Goal: Task Accomplishment & Management: Manage account settings

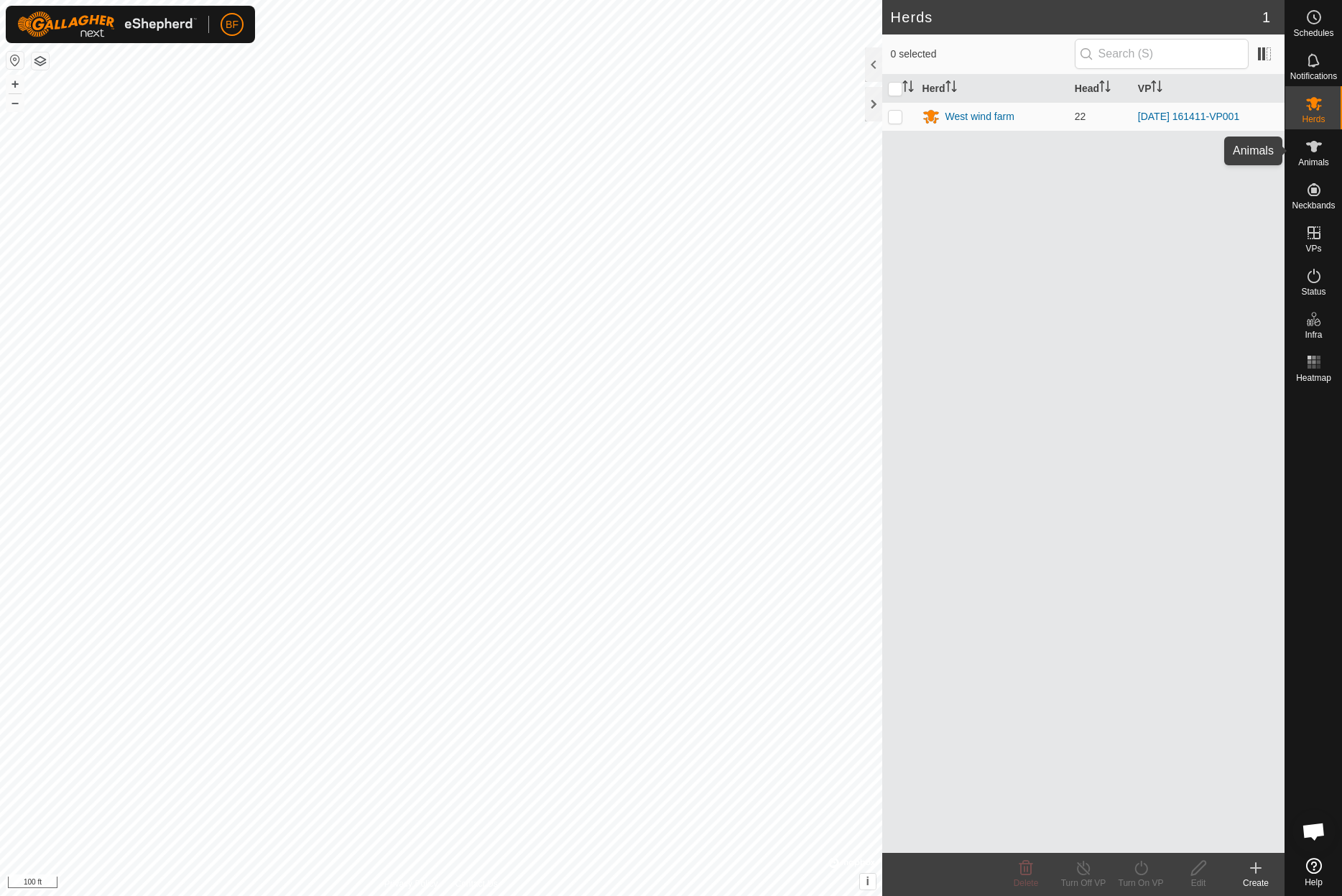
click at [1312, 150] on icon at bounding box center [1314, 146] width 16 height 11
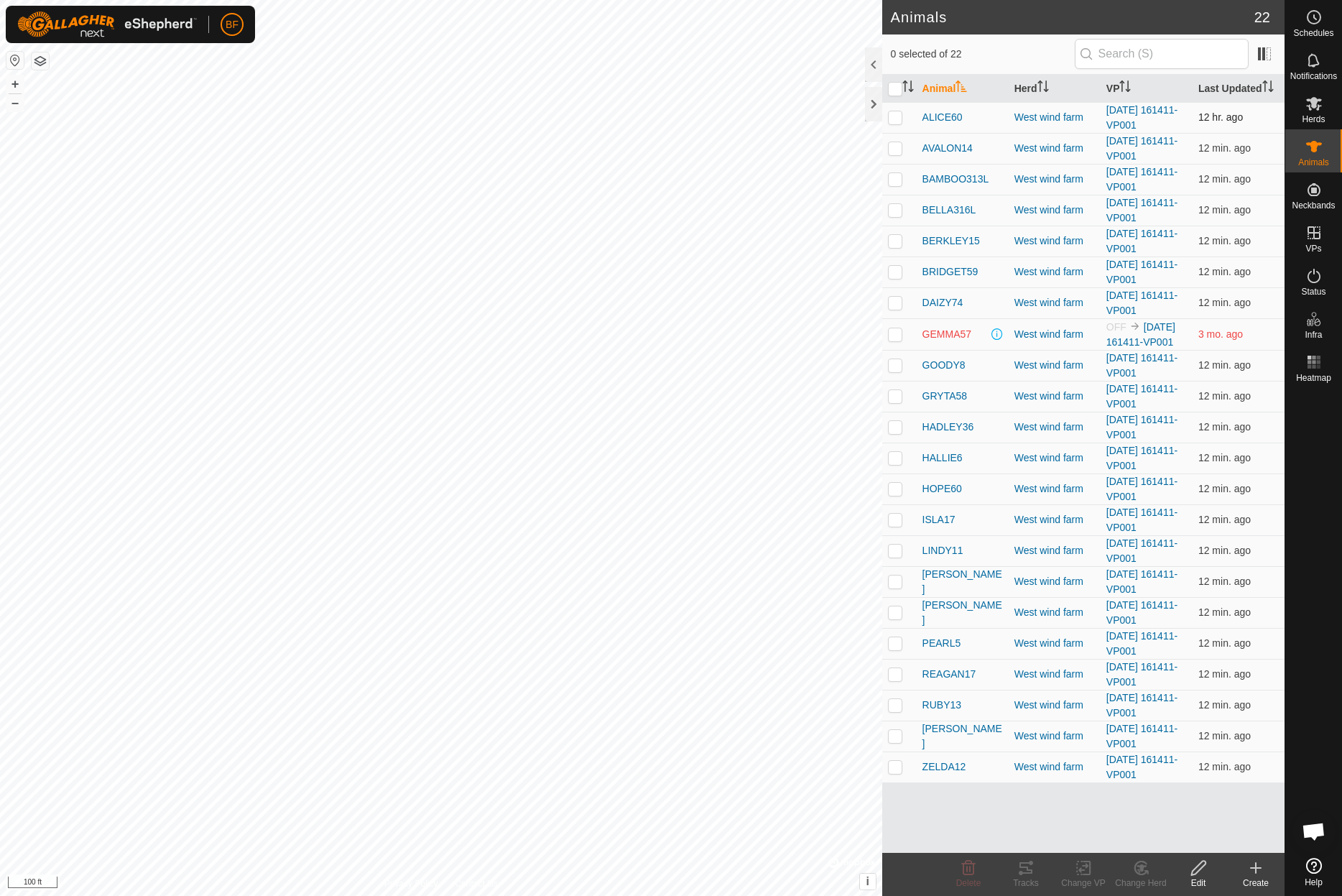
click at [892, 113] on p-checkbox at bounding box center [895, 117] width 14 height 11
checkbox input "true"
click at [1025, 870] on icon at bounding box center [1026, 868] width 17 height 17
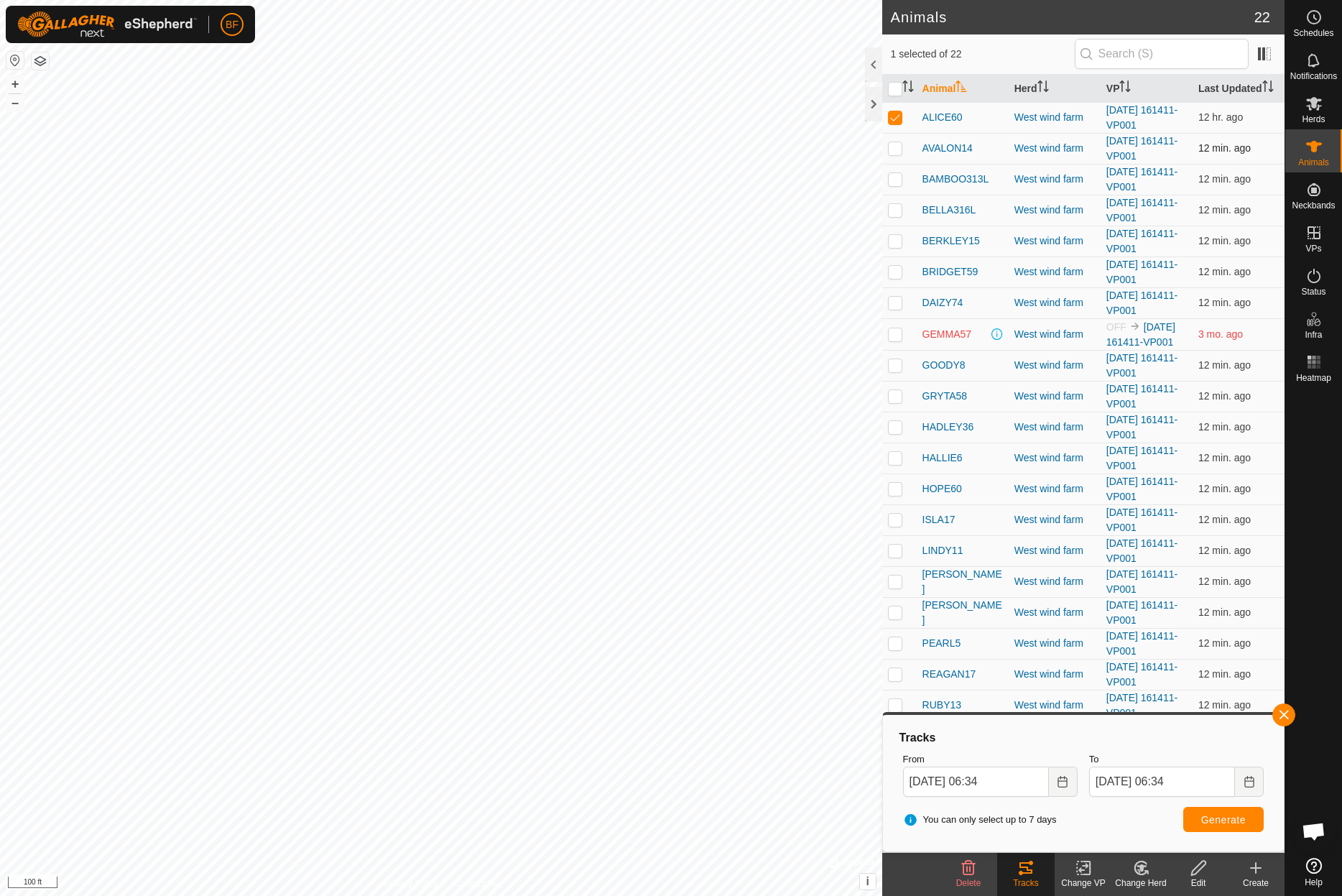
click at [891, 152] on p-checkbox at bounding box center [895, 147] width 14 height 11
checkbox input "true"
click at [896, 118] on p-checkbox at bounding box center [895, 117] width 14 height 11
checkbox input "false"
drag, startPoint x: 1289, startPoint y: 713, endPoint x: 1264, endPoint y: 724, distance: 27.3
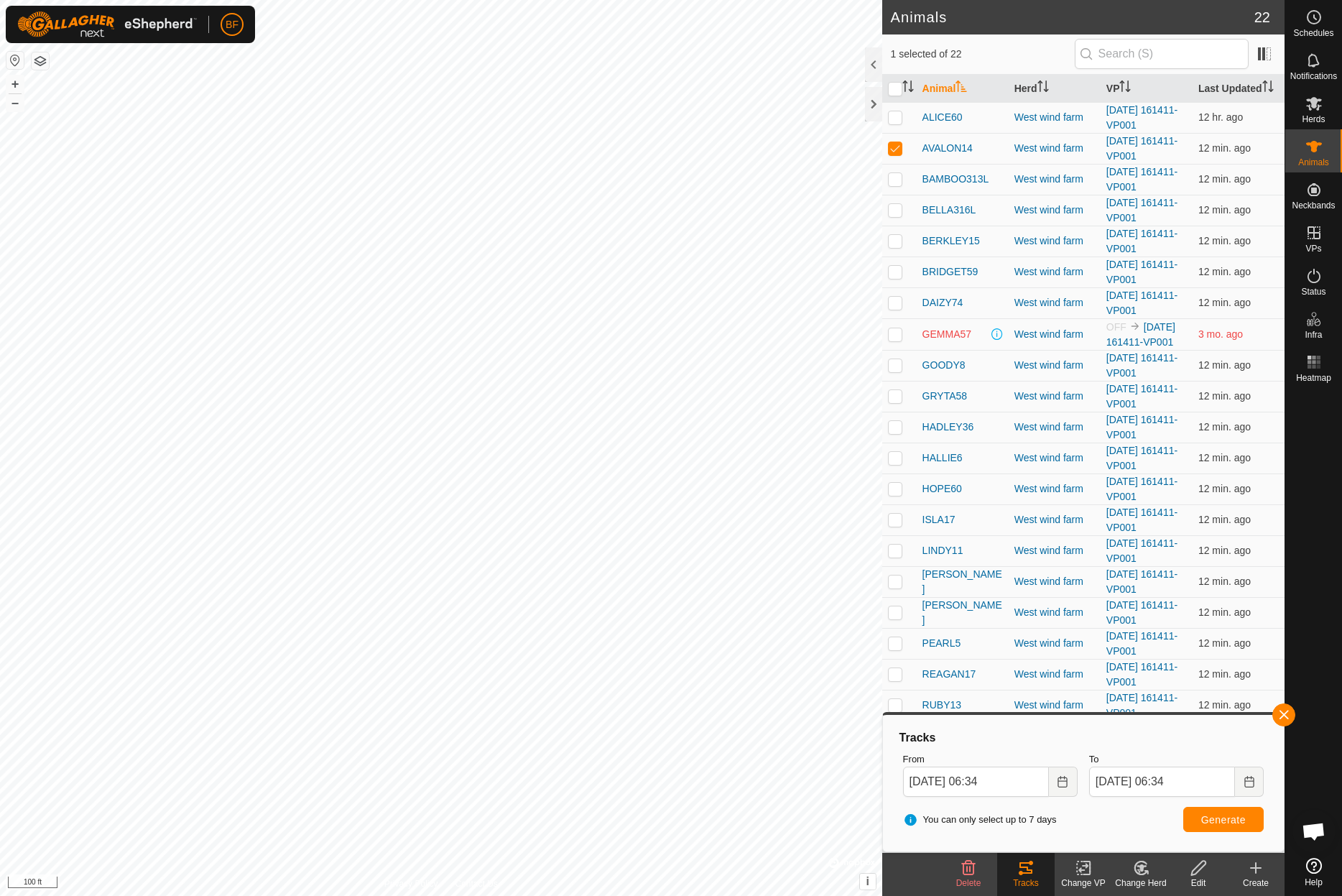
click at [1289, 713] on button "button" at bounding box center [1284, 715] width 23 height 23
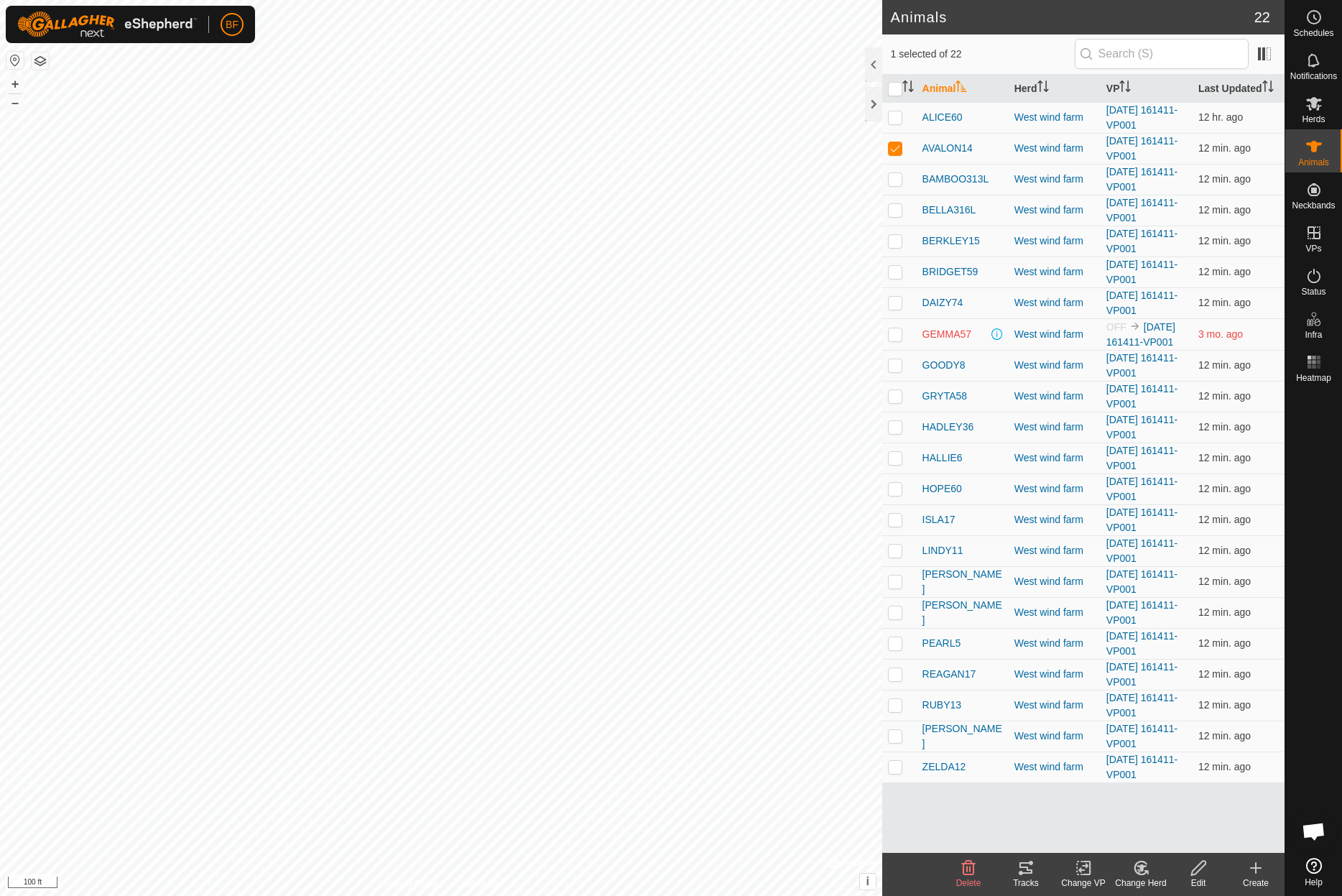
click at [1024, 869] on icon at bounding box center [1026, 868] width 17 height 17
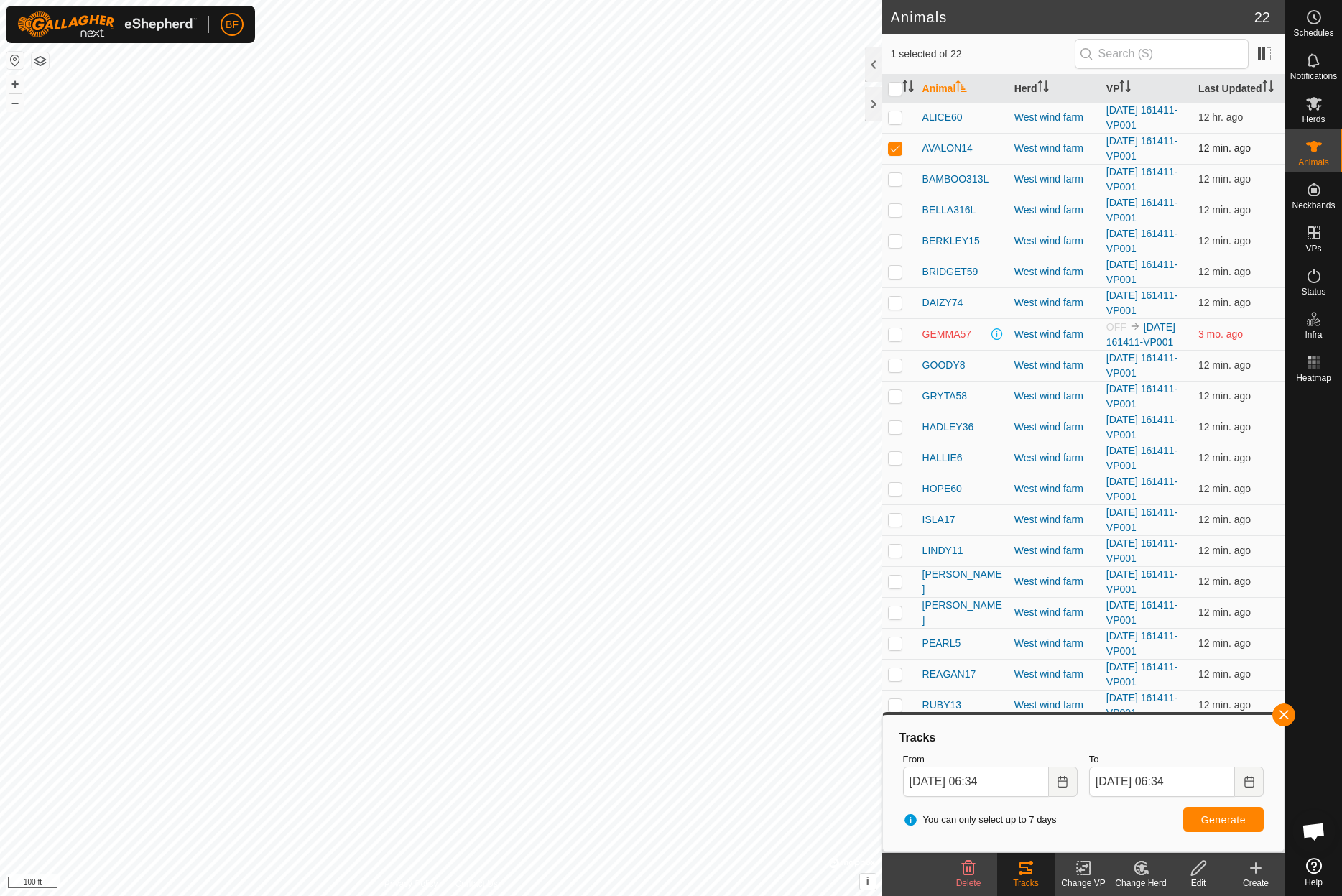
click at [892, 147] on p-checkbox at bounding box center [895, 147] width 14 height 11
checkbox input "false"
click at [896, 179] on p-checkbox at bounding box center [895, 179] width 14 height 11
drag, startPoint x: 1286, startPoint y: 712, endPoint x: 1270, endPoint y: 724, distance: 20.0
click at [1285, 714] on span "button" at bounding box center [1283, 714] width 11 height 11
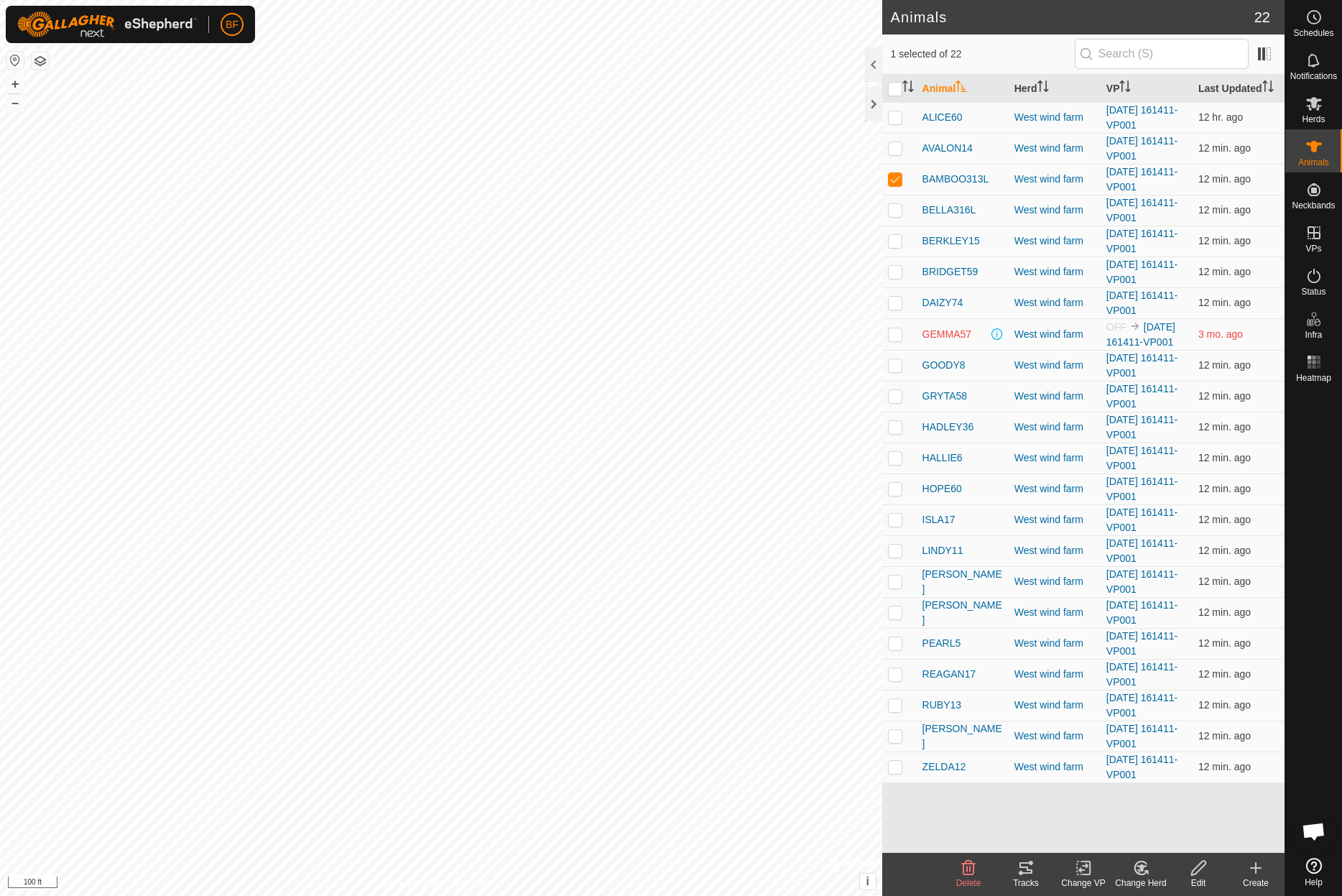
click at [1022, 870] on icon at bounding box center [1026, 868] width 17 height 17
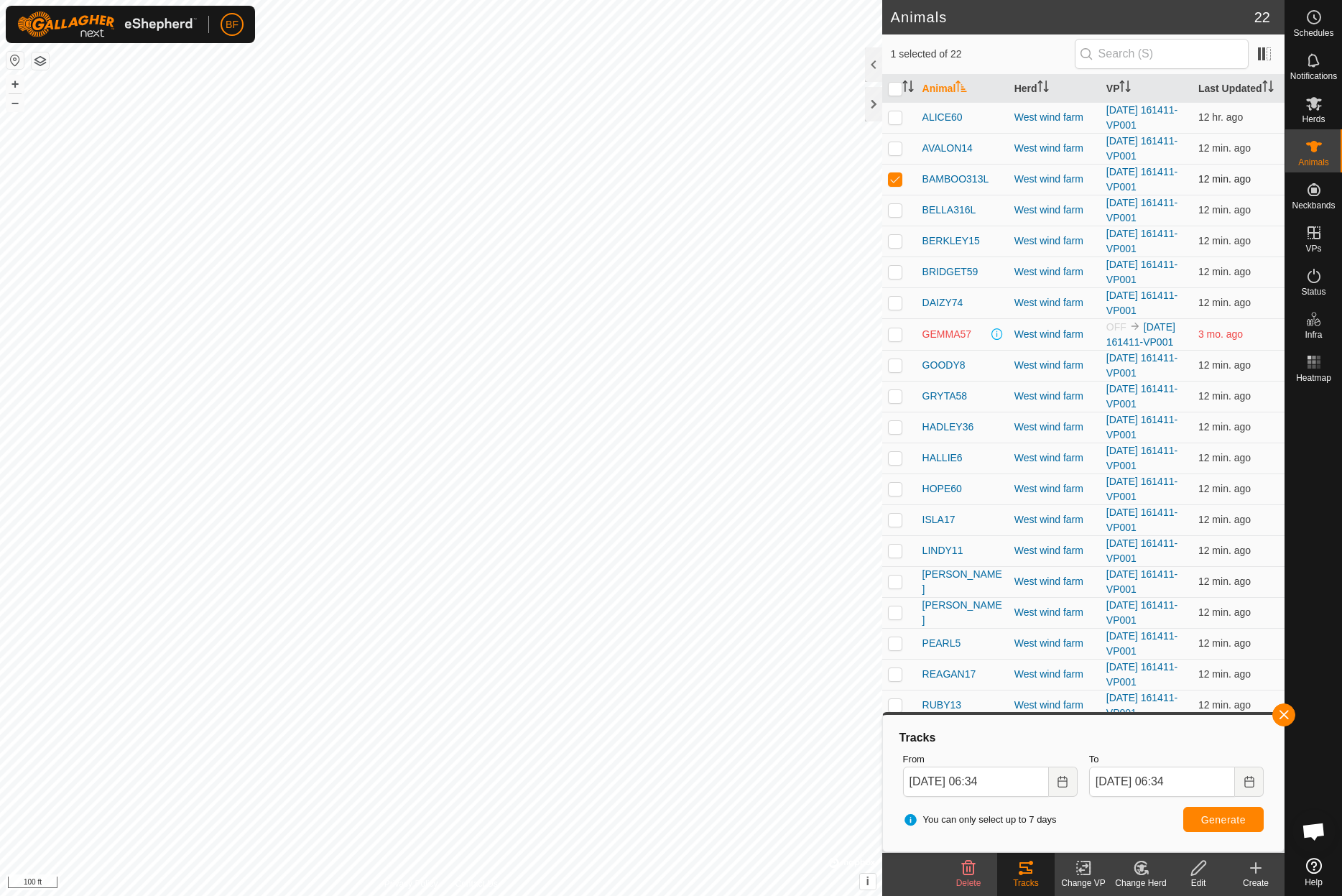
drag, startPoint x: 896, startPoint y: 179, endPoint x: 896, endPoint y: 192, distance: 13.0
click at [896, 179] on p-checkbox at bounding box center [895, 179] width 14 height 11
checkbox input "false"
click at [897, 212] on p-checkbox at bounding box center [895, 209] width 14 height 11
drag, startPoint x: 1282, startPoint y: 714, endPoint x: 1197, endPoint y: 763, distance: 98.1
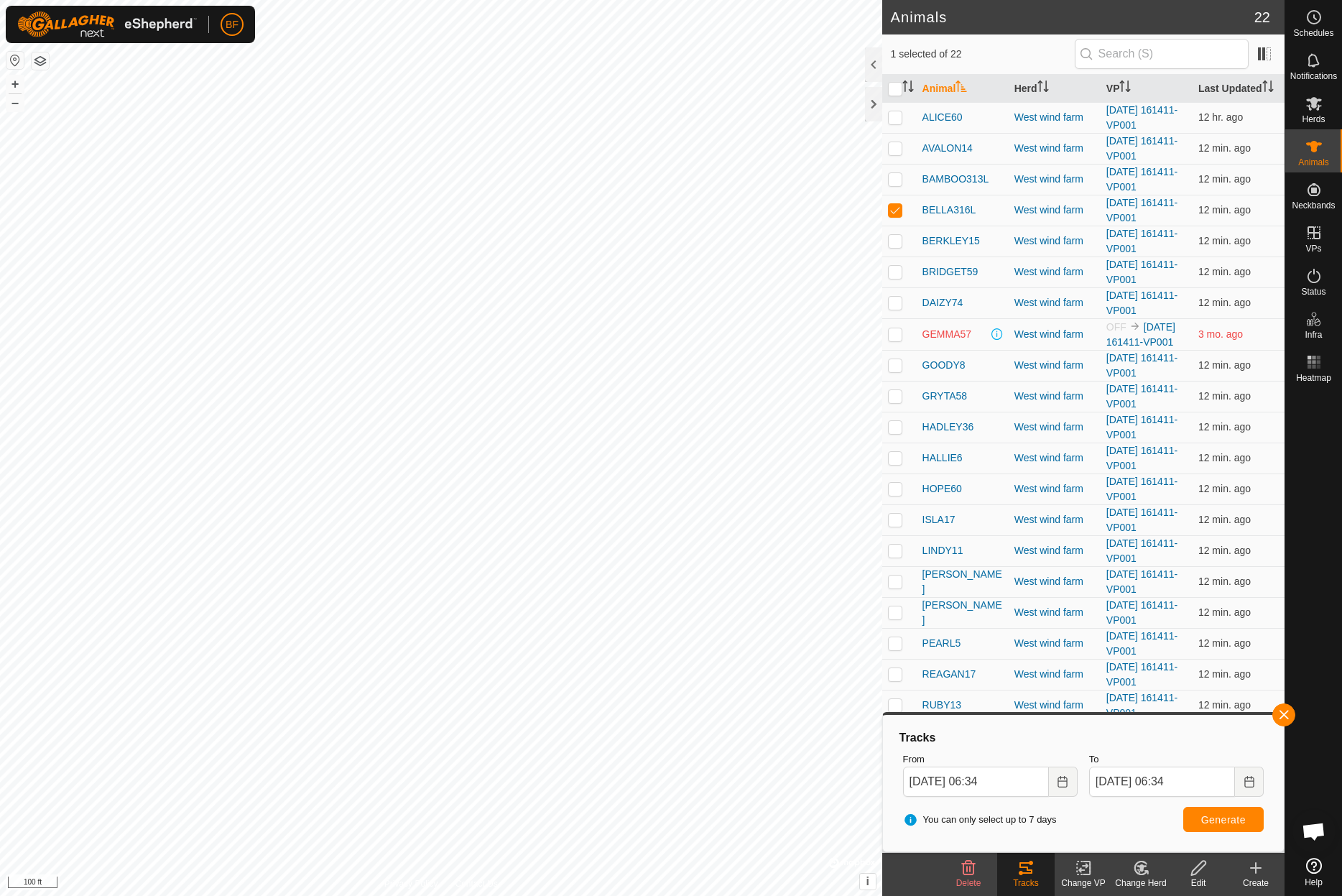
click at [1277, 719] on button "button" at bounding box center [1284, 715] width 23 height 23
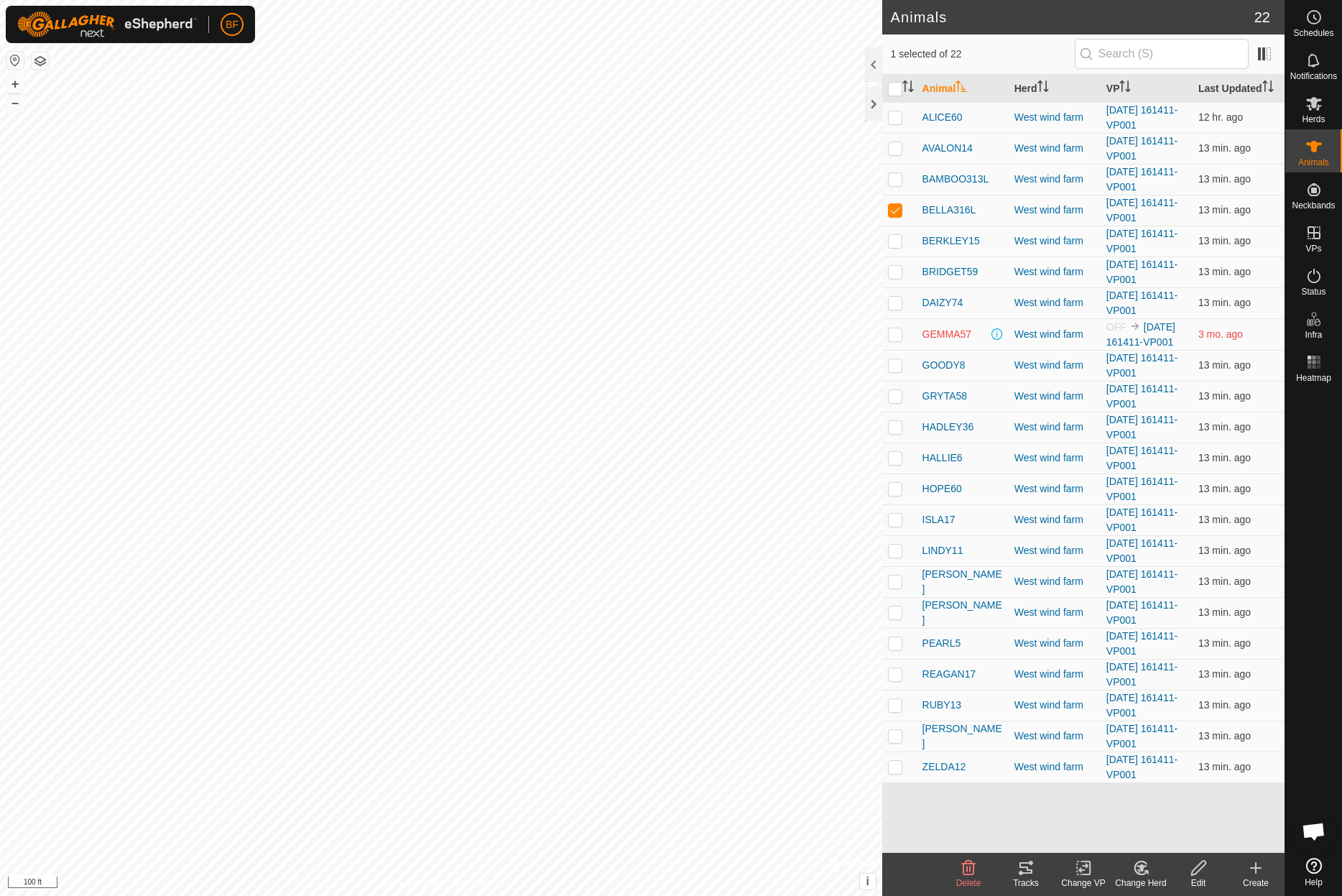
click at [1022, 881] on div "Tracks" at bounding box center [1026, 882] width 57 height 13
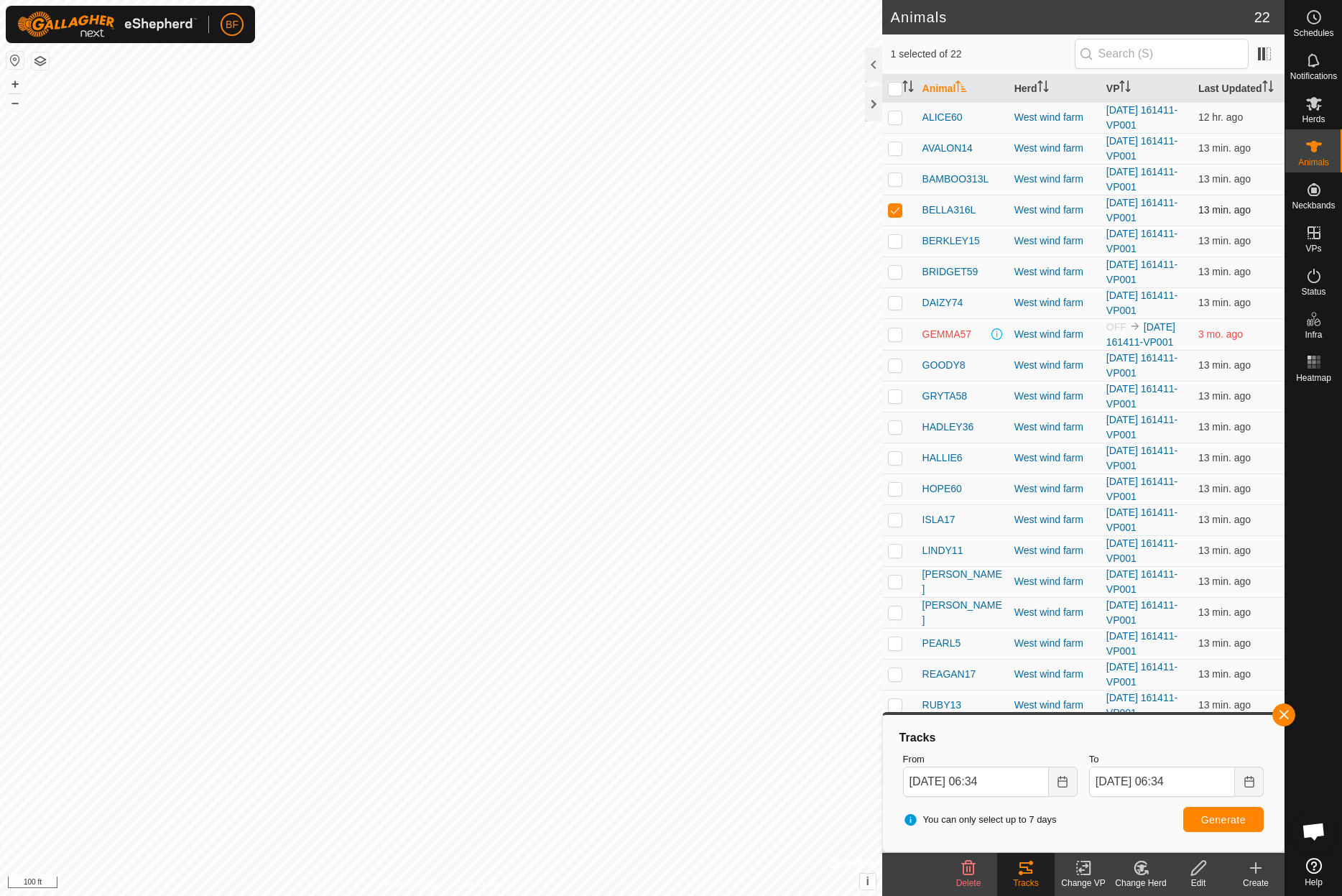
click at [897, 208] on p-checkbox at bounding box center [895, 209] width 14 height 11
checkbox input "false"
click at [892, 238] on p-checkbox at bounding box center [895, 240] width 14 height 11
click at [1281, 713] on button "button" at bounding box center [1284, 715] width 23 height 23
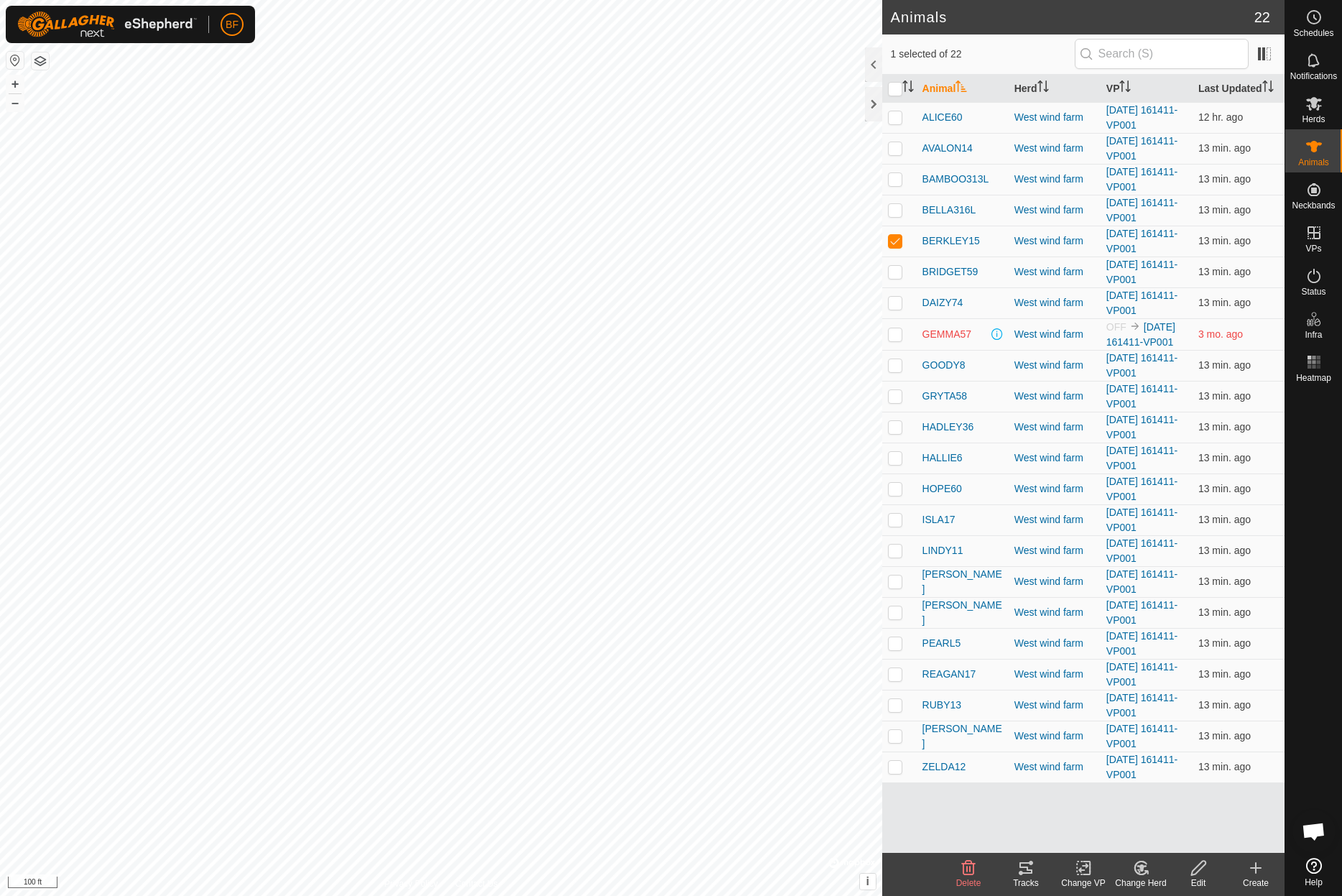
click at [1031, 874] on icon at bounding box center [1026, 868] width 17 height 17
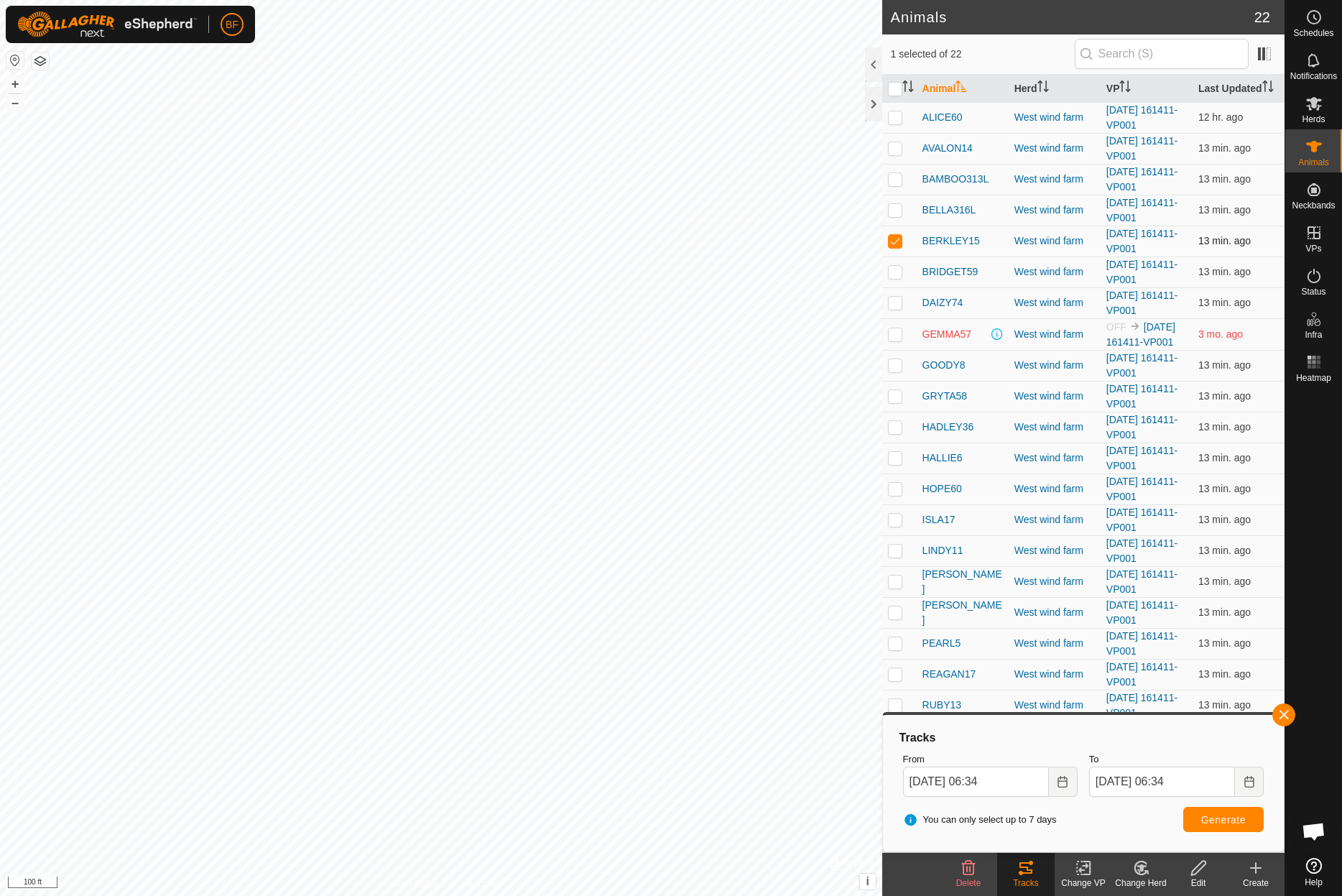
click at [897, 239] on p-checkbox at bounding box center [895, 240] width 14 height 11
checkbox input "false"
drag, startPoint x: 896, startPoint y: 273, endPoint x: 956, endPoint y: 329, distance: 82.1
click at [897, 273] on p-checkbox at bounding box center [895, 271] width 14 height 11
drag, startPoint x: 1284, startPoint y: 715, endPoint x: 1274, endPoint y: 725, distance: 14.1
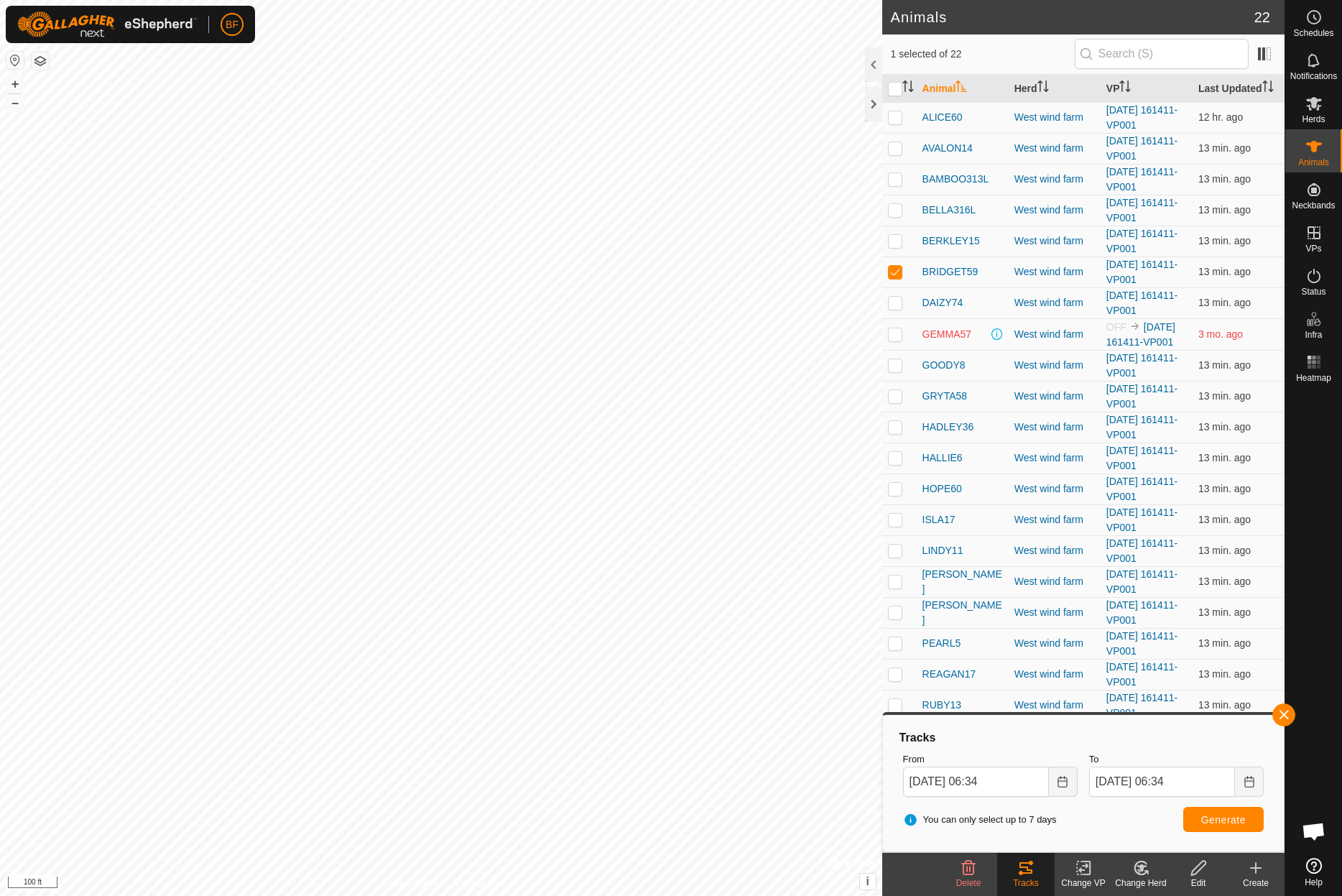
click at [1282, 716] on button "button" at bounding box center [1284, 715] width 23 height 23
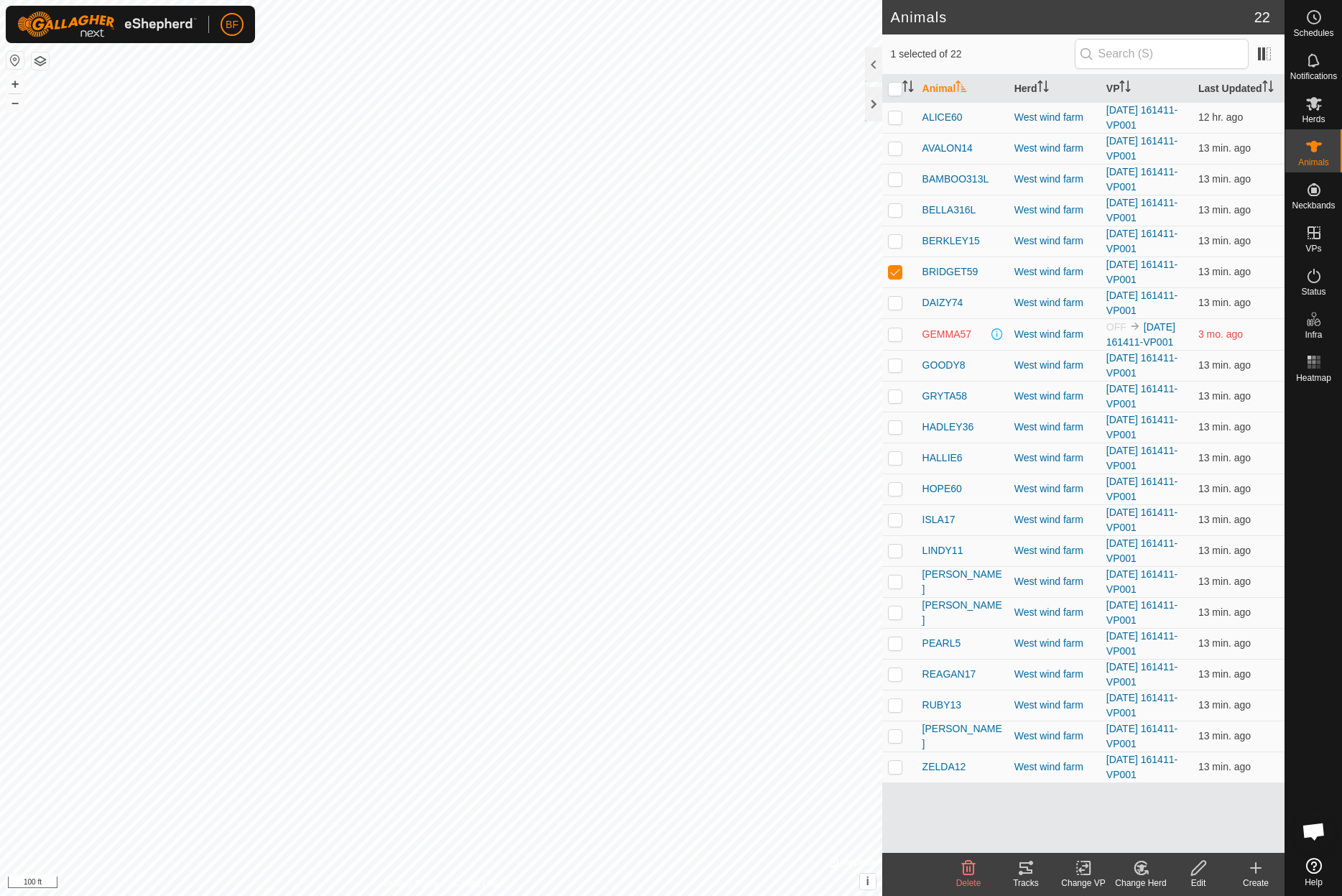
click at [1035, 871] on tracks-svg-icon at bounding box center [1026, 868] width 57 height 17
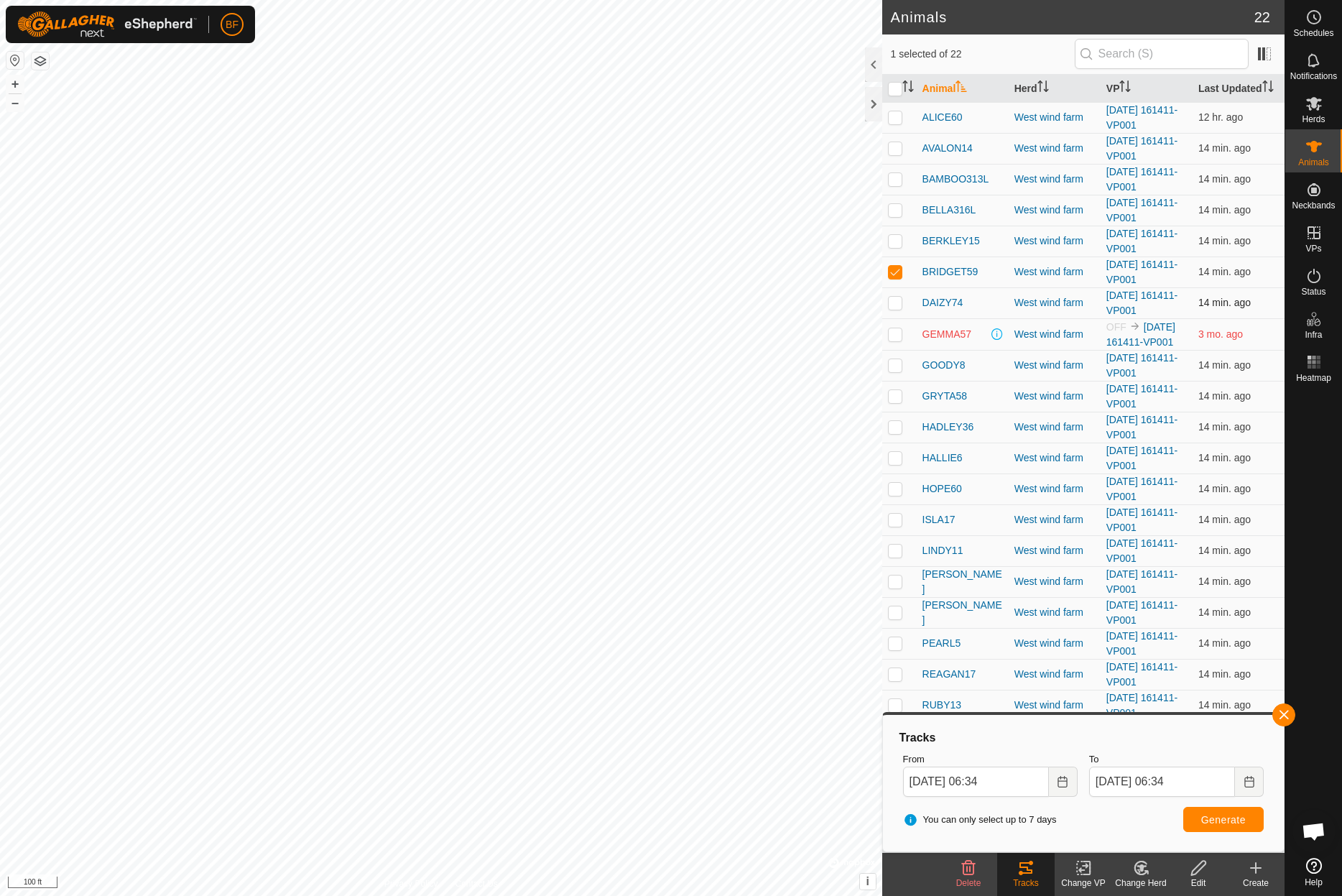
drag, startPoint x: 894, startPoint y: 273, endPoint x: 894, endPoint y: 297, distance: 24.0
click at [894, 273] on p-checkbox at bounding box center [895, 271] width 14 height 11
checkbox input "false"
click at [896, 307] on p-checkbox at bounding box center [895, 302] width 14 height 11
drag, startPoint x: 1287, startPoint y: 713, endPoint x: 1249, endPoint y: 744, distance: 49.0
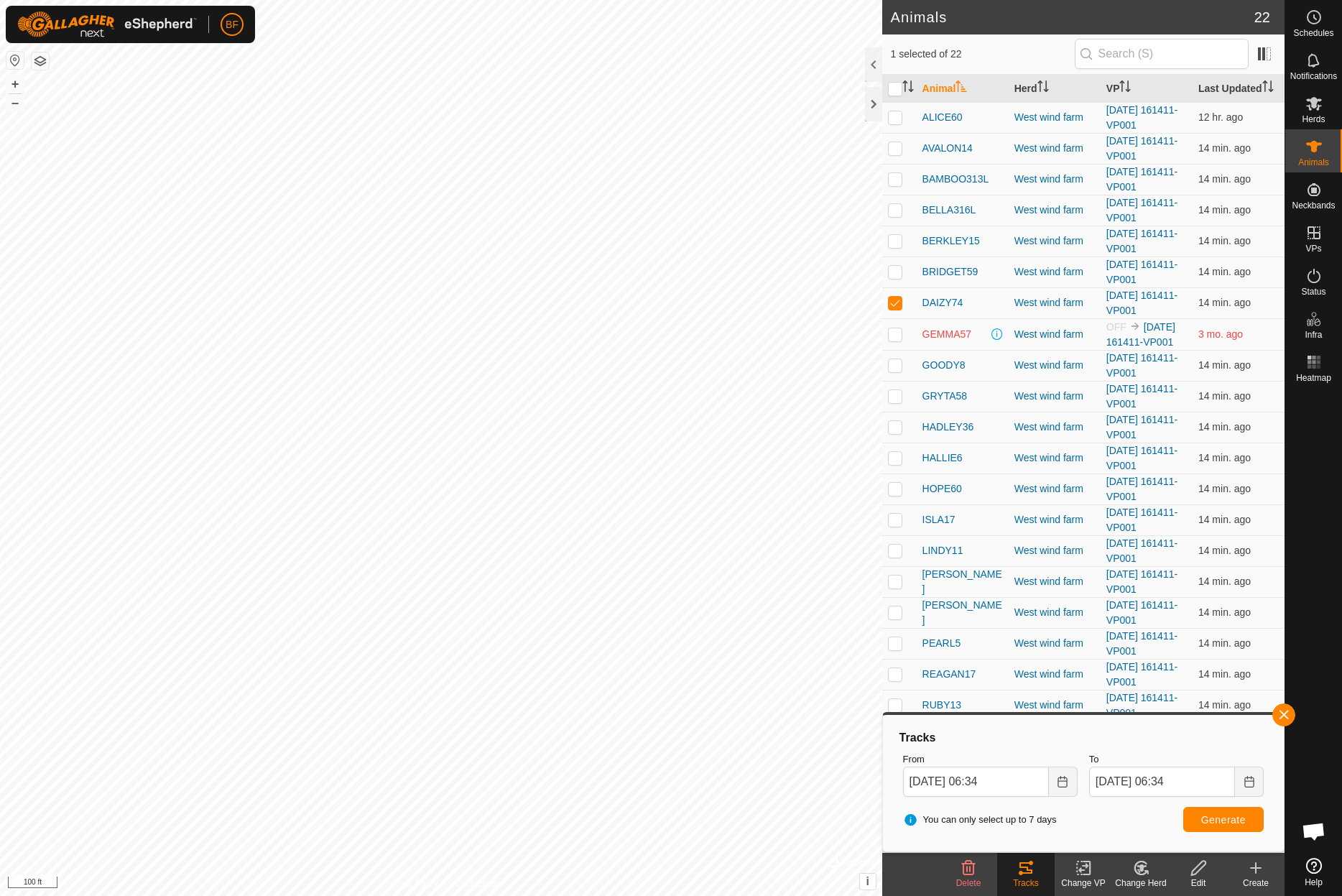
click at [1283, 718] on span "button" at bounding box center [1283, 714] width 11 height 11
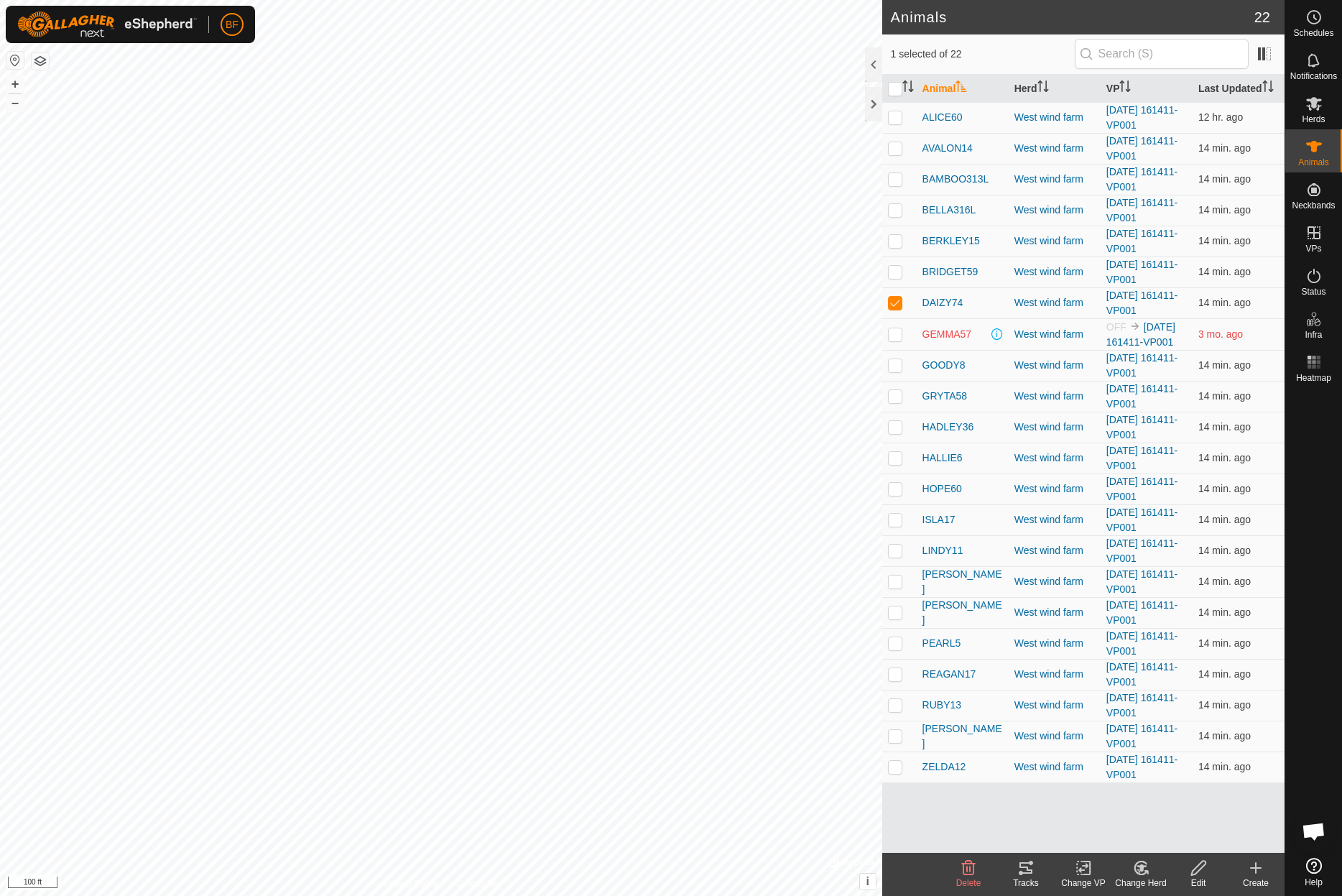
click at [1028, 869] on icon at bounding box center [1025, 867] width 13 height 11
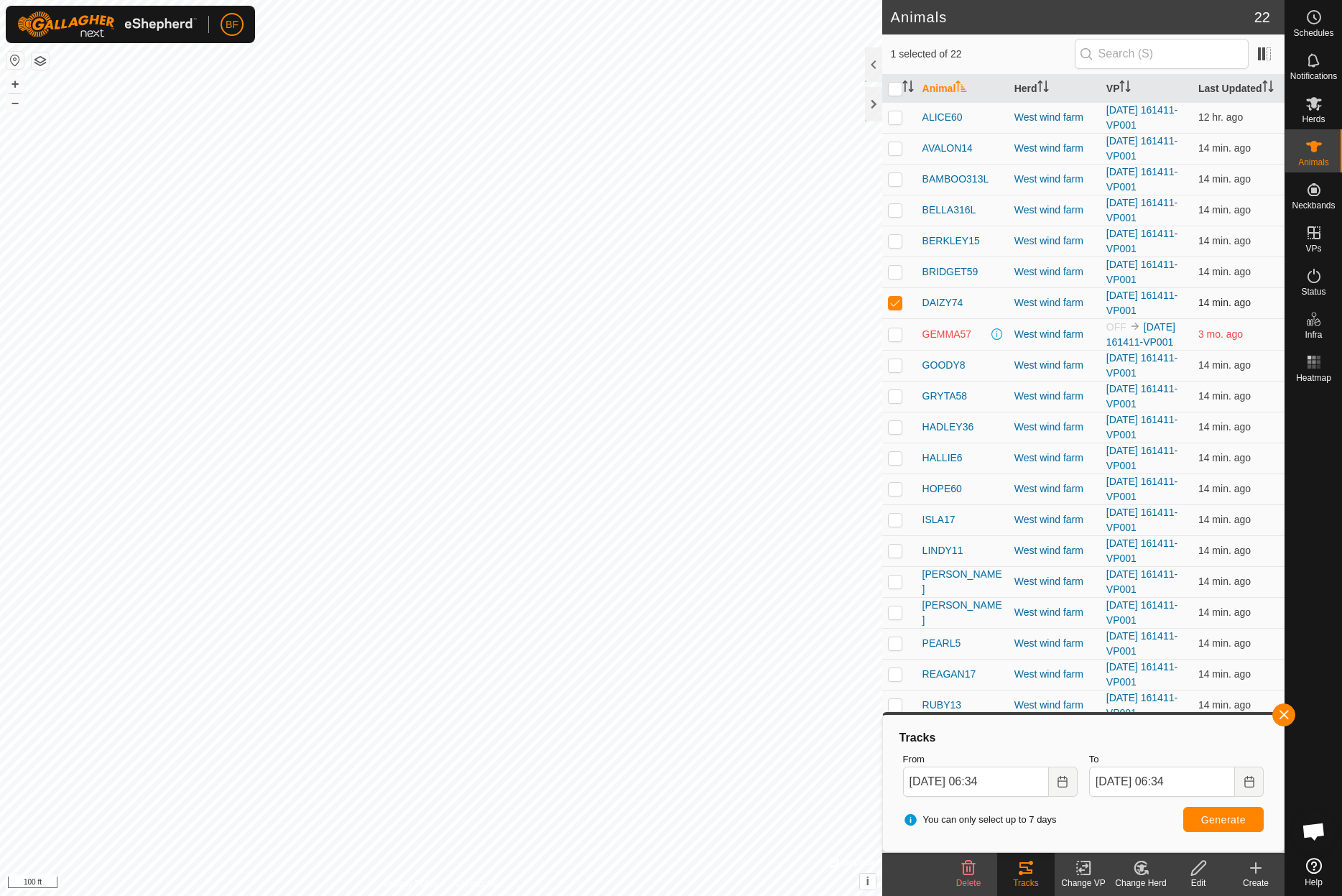
click at [896, 301] on p-checkbox at bounding box center [895, 302] width 14 height 11
checkbox input "false"
click at [896, 367] on p-checkbox at bounding box center [895, 364] width 14 height 11
checkbox input "true"
click at [1289, 715] on button "button" at bounding box center [1284, 715] width 23 height 23
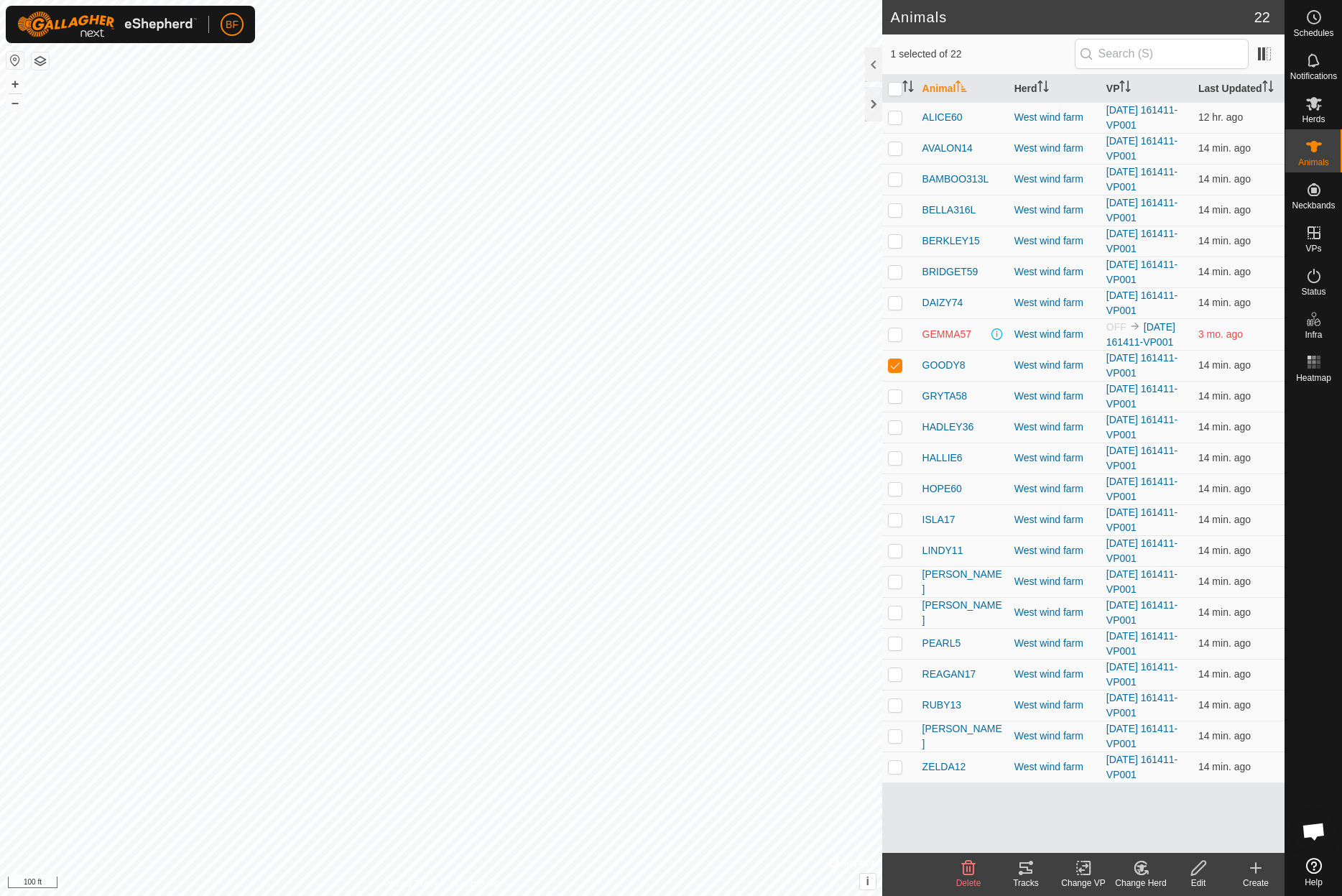
click at [1028, 868] on icon at bounding box center [1026, 868] width 17 height 17
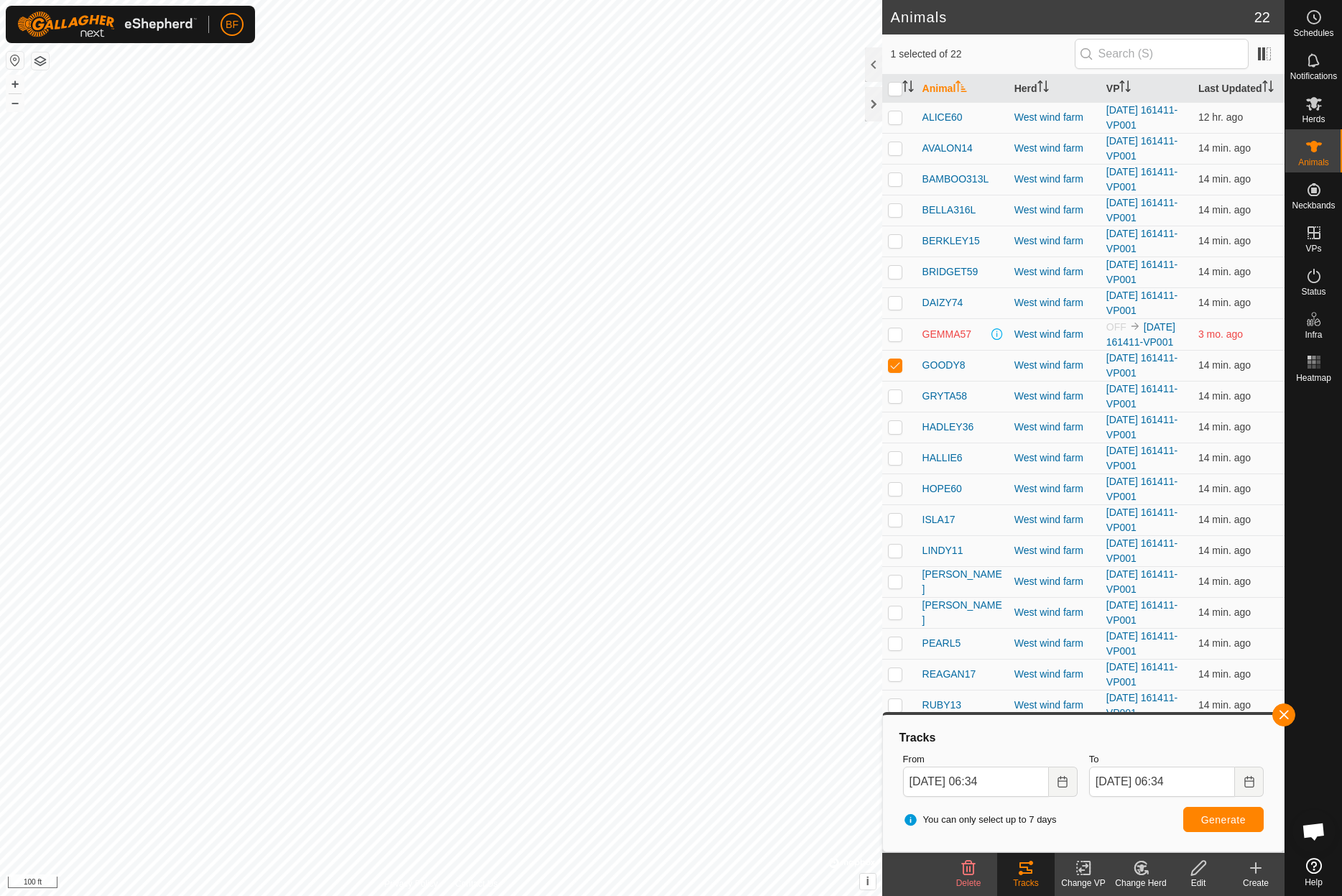
drag, startPoint x: 893, startPoint y: 334, endPoint x: 893, endPoint y: 347, distance: 13.0
click at [893, 334] on p-checkbox at bounding box center [895, 333] width 14 height 11
checkbox input "true"
drag, startPoint x: 894, startPoint y: 366, endPoint x: 1011, endPoint y: 449, distance: 143.5
click at [898, 367] on p-checkbox at bounding box center [895, 364] width 14 height 11
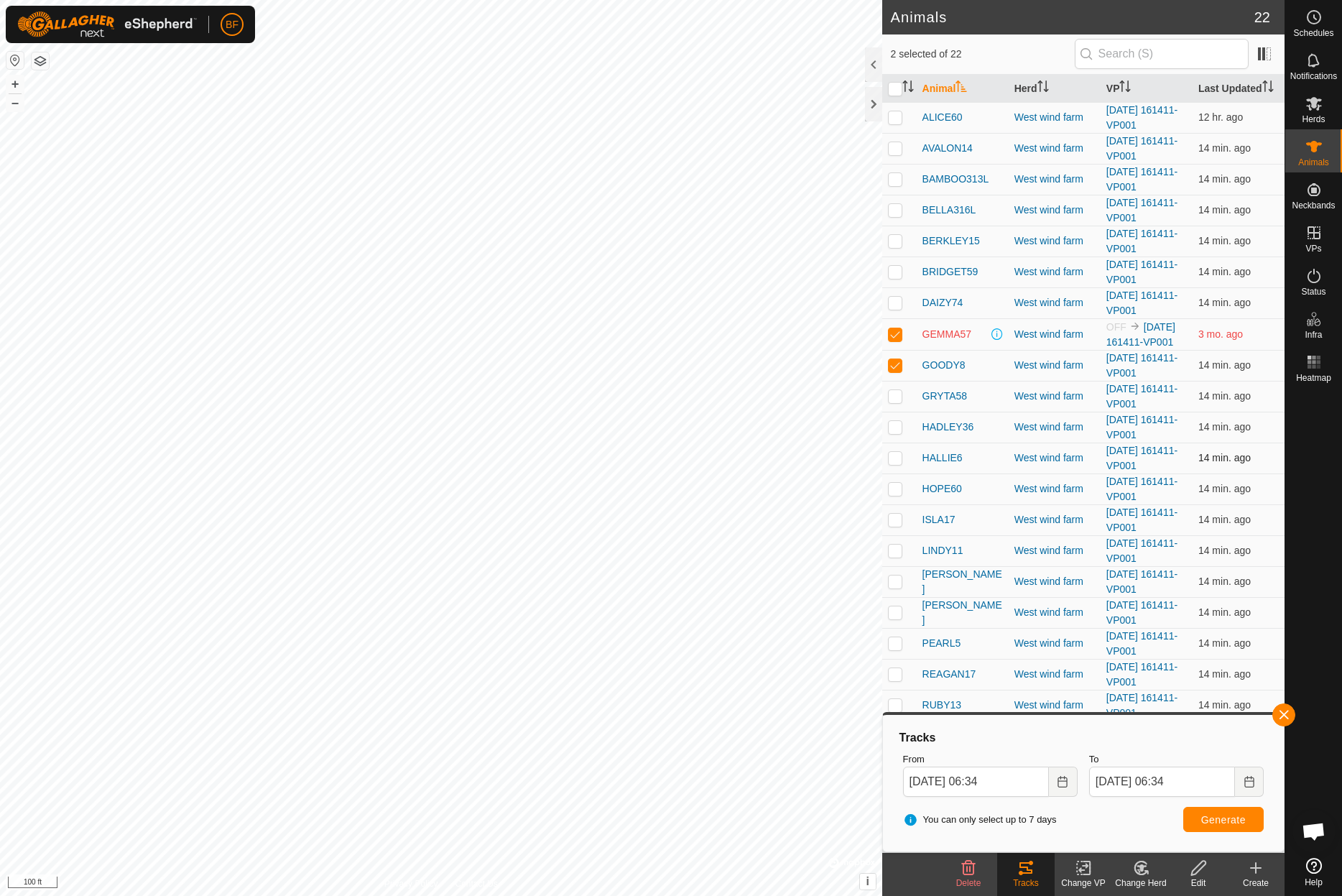
checkbox input "false"
click at [1282, 710] on button "button" at bounding box center [1284, 715] width 23 height 23
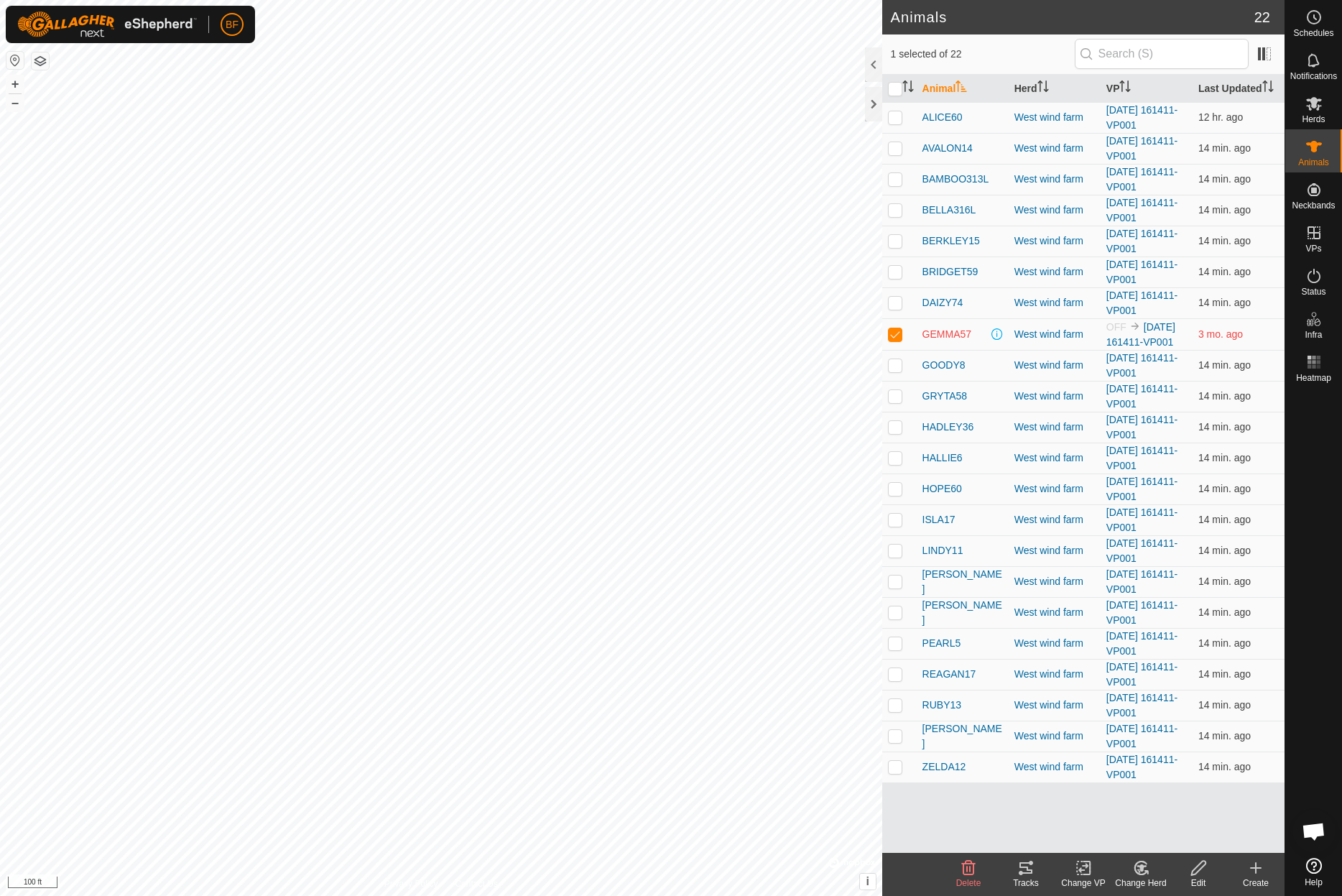
click at [1032, 872] on icon at bounding box center [1025, 867] width 13 height 11
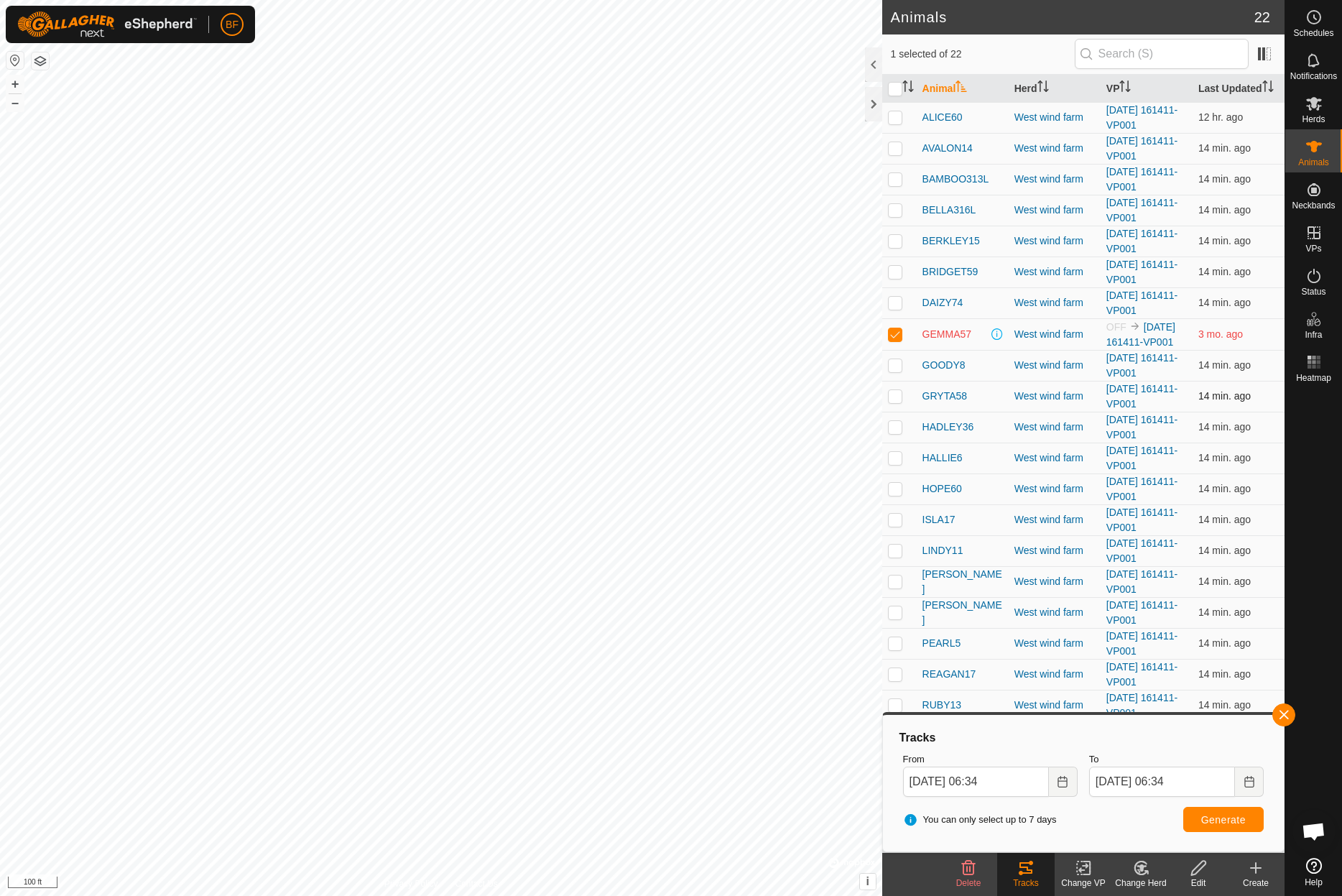
drag, startPoint x: 892, startPoint y: 396, endPoint x: 900, endPoint y: 399, distance: 8.5
click at [893, 396] on p-checkbox at bounding box center [895, 395] width 14 height 11
drag, startPoint x: 1290, startPoint y: 716, endPoint x: 1254, endPoint y: 725, distance: 37.1
click at [1290, 716] on button "button" at bounding box center [1284, 715] width 23 height 23
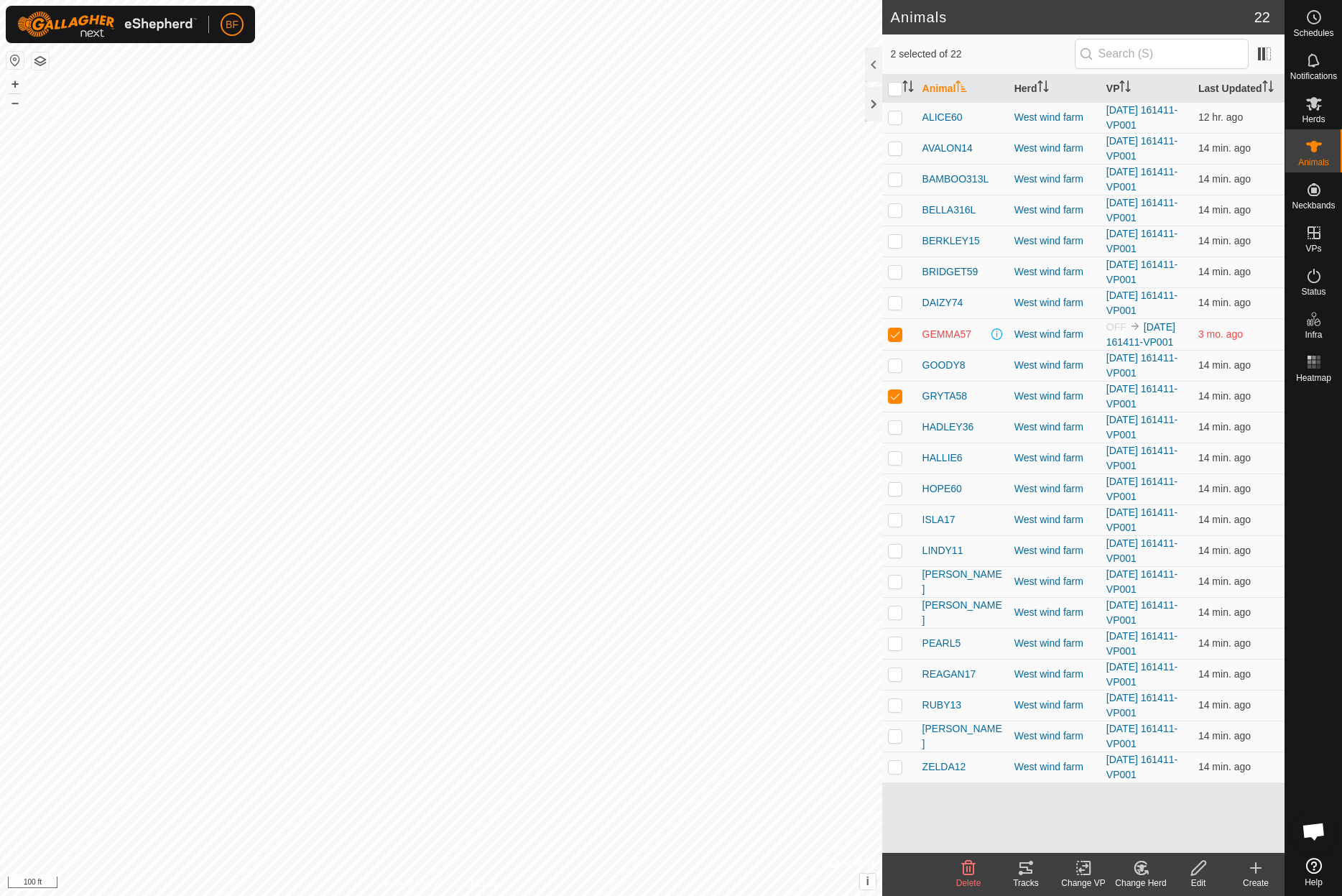
click at [1033, 874] on icon at bounding box center [1026, 868] width 17 height 17
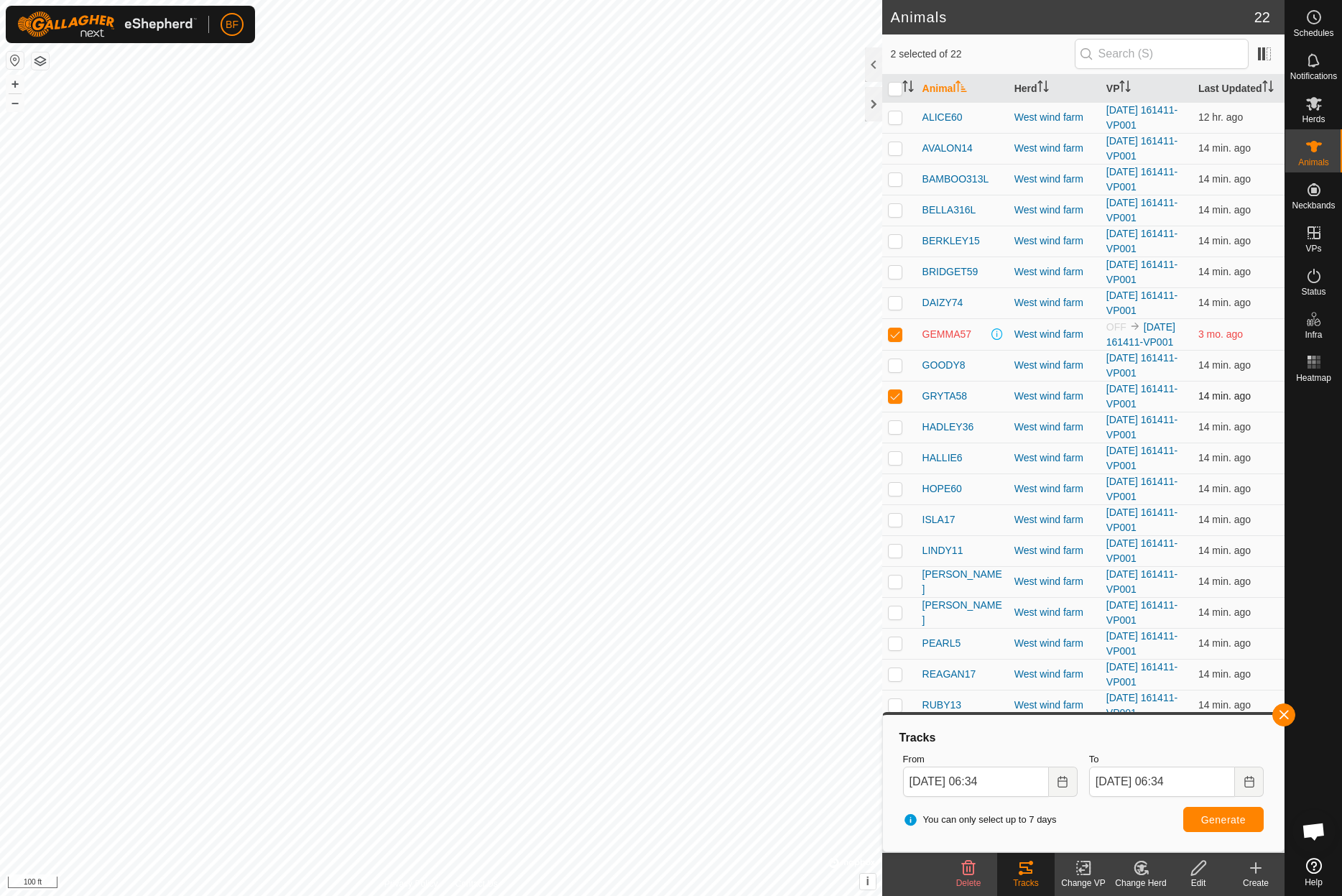
click at [893, 387] on td at bounding box center [900, 395] width 35 height 30
checkbox input "false"
drag, startPoint x: 892, startPoint y: 426, endPoint x: 933, endPoint y: 474, distance: 63.1
click at [892, 428] on p-checkbox at bounding box center [895, 426] width 14 height 11
click at [1280, 718] on button "button" at bounding box center [1284, 715] width 23 height 23
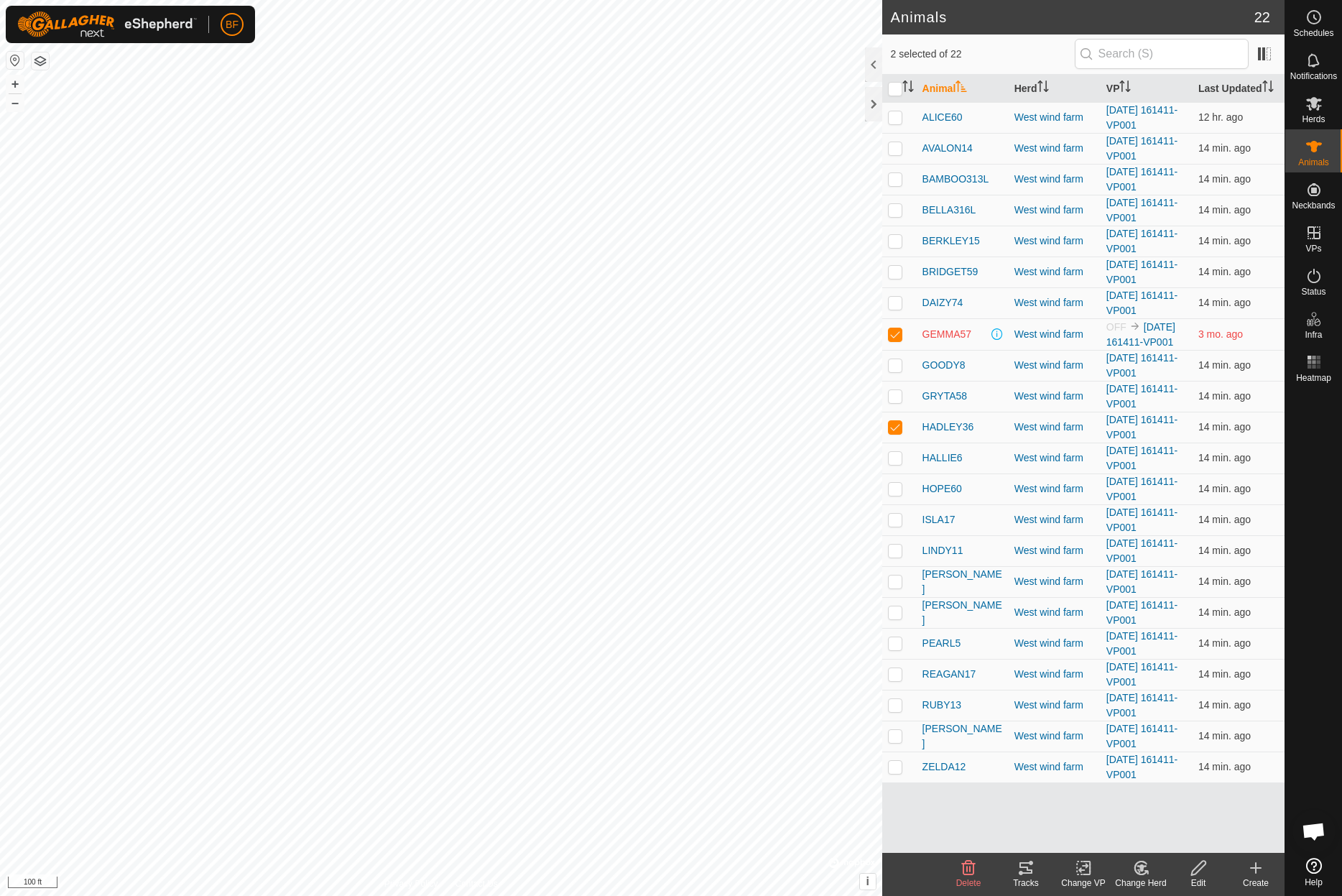
click at [1022, 862] on icon at bounding box center [1025, 867] width 13 height 11
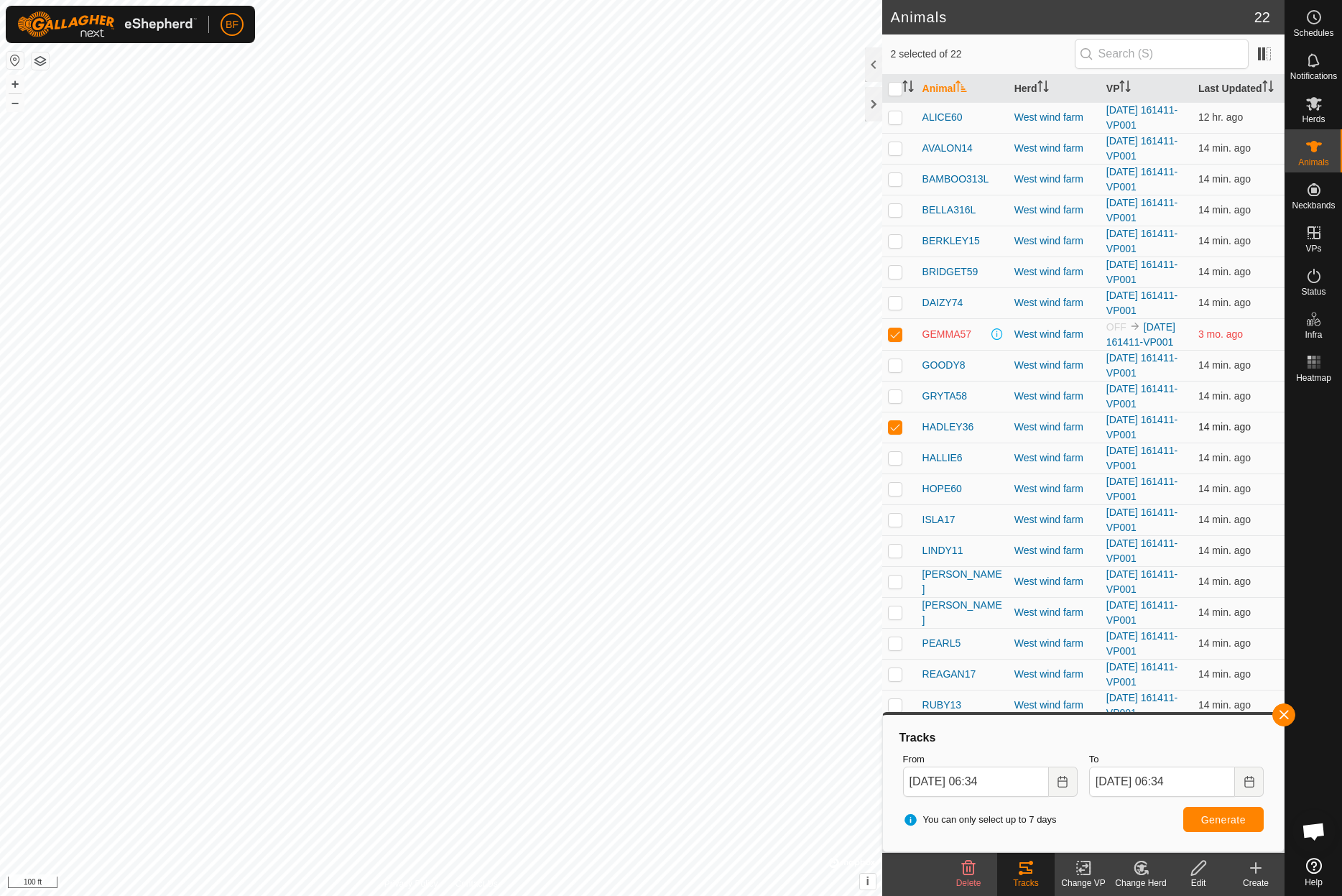
drag, startPoint x: 894, startPoint y: 423, endPoint x: 894, endPoint y: 433, distance: 10.0
click at [894, 423] on p-checkbox at bounding box center [895, 426] width 14 height 11
checkbox input "false"
click at [894, 455] on p-checkbox at bounding box center [895, 457] width 14 height 11
checkbox input "true"
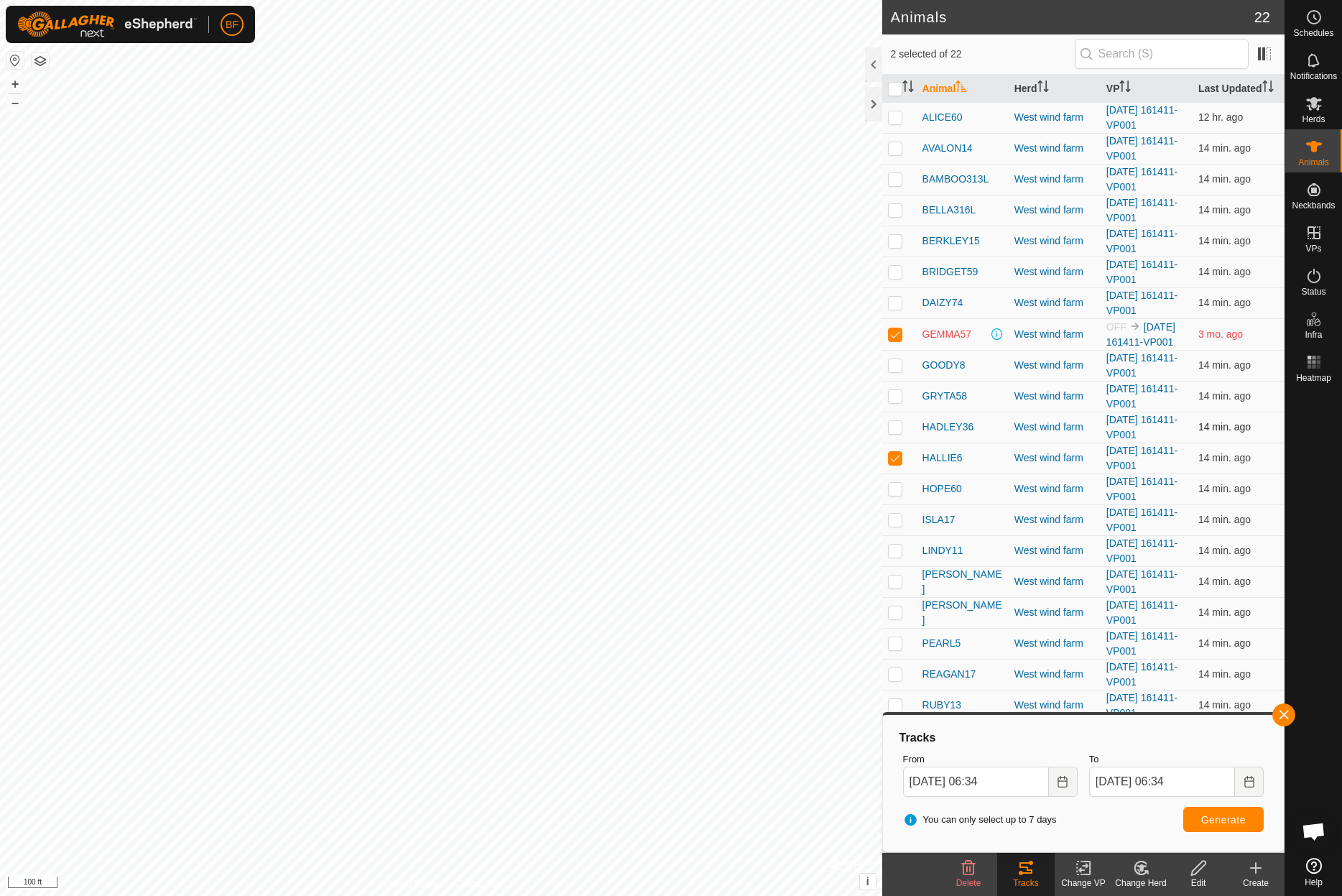
drag, startPoint x: 897, startPoint y: 335, endPoint x: 975, endPoint y: 427, distance: 120.6
click at [897, 339] on p-checkbox at bounding box center [895, 333] width 14 height 11
checkbox input "false"
drag, startPoint x: 1282, startPoint y: 703, endPoint x: 1278, endPoint y: 708, distance: 6.4
click at [1282, 103] on span at bounding box center [1281, 89] width 6 height 28
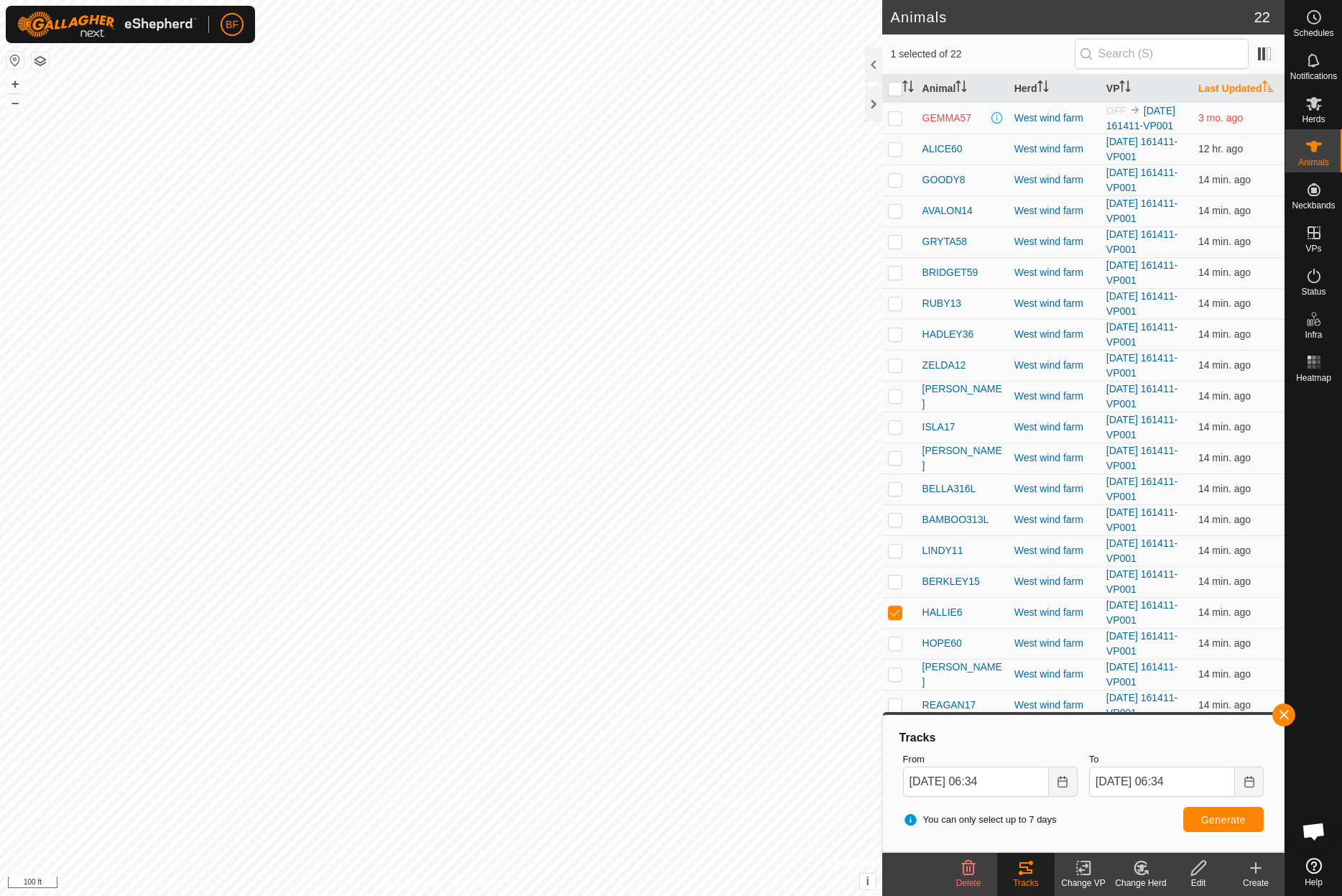
drag, startPoint x: 1282, startPoint y: 716, endPoint x: 1257, endPoint y: 763, distance: 53.2
click at [1282, 716] on button "button" at bounding box center [1284, 715] width 23 height 23
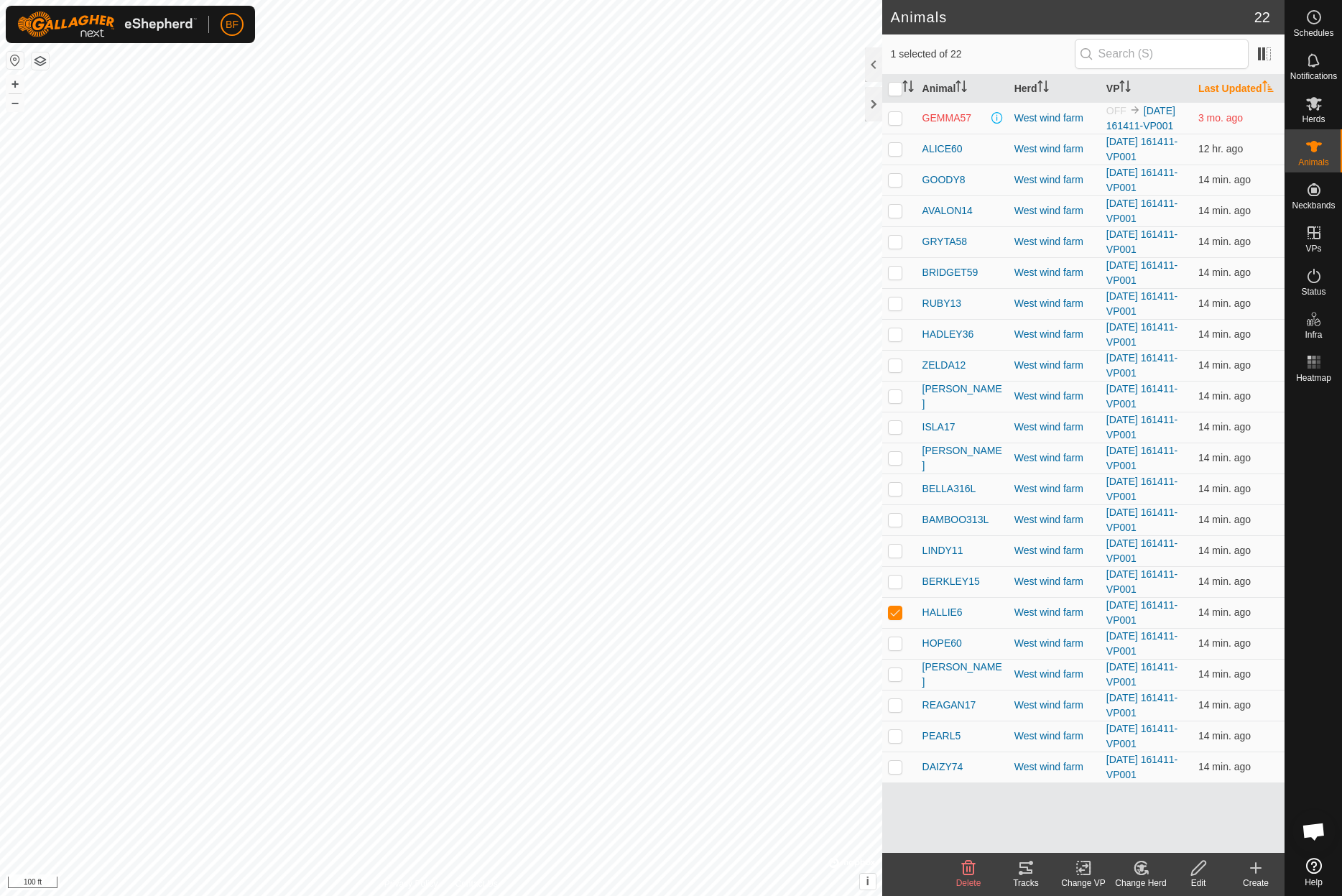
click at [1027, 869] on icon at bounding box center [1025, 867] width 13 height 11
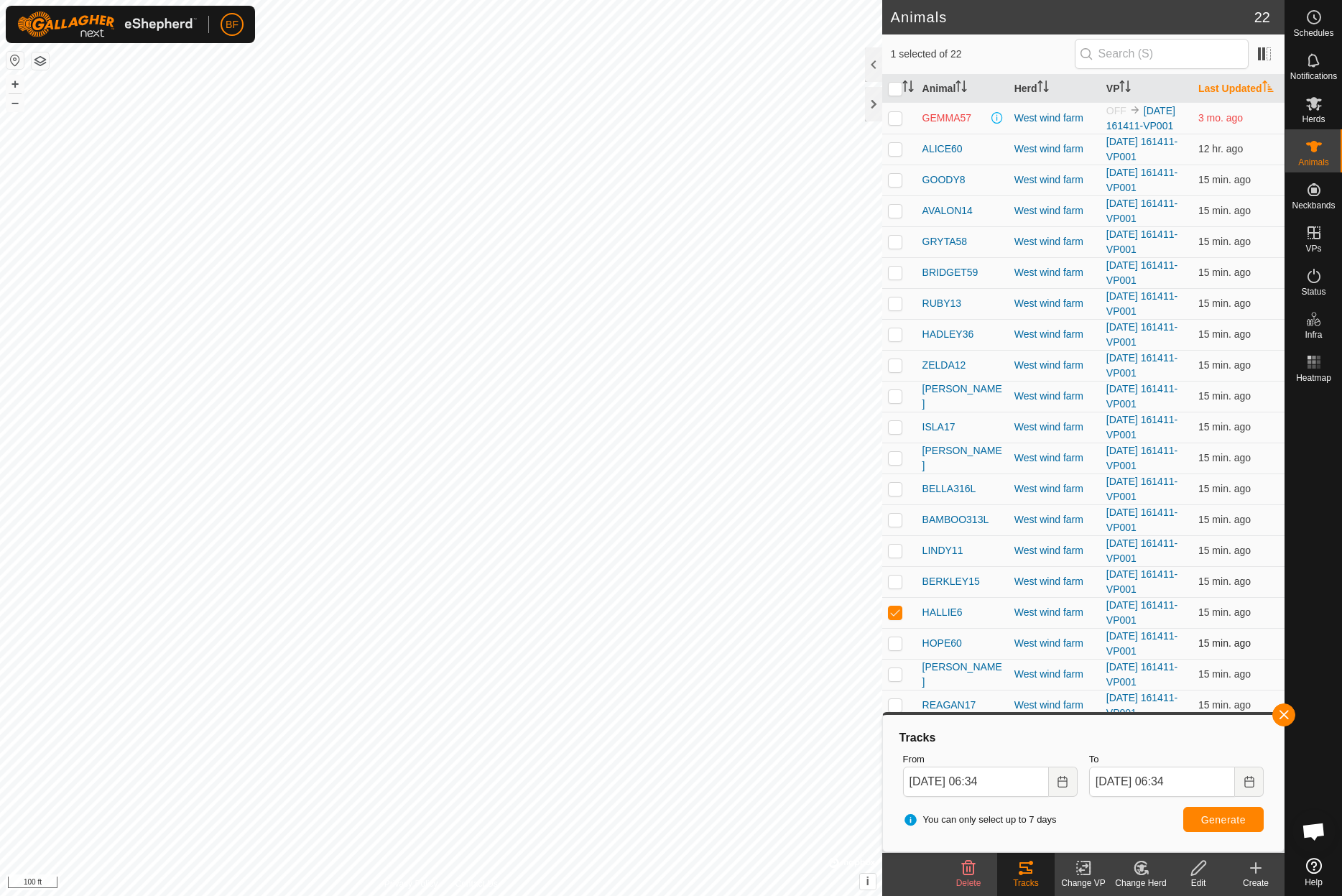
drag, startPoint x: 896, startPoint y: 610, endPoint x: 900, endPoint y: 650, distance: 40.2
click at [896, 611] on p-checkbox at bounding box center [895, 611] width 14 height 11
checkbox input "false"
drag, startPoint x: 894, startPoint y: 642, endPoint x: 908, endPoint y: 643, distance: 14.0
click at [899, 642] on p-checkbox at bounding box center [895, 643] width 14 height 11
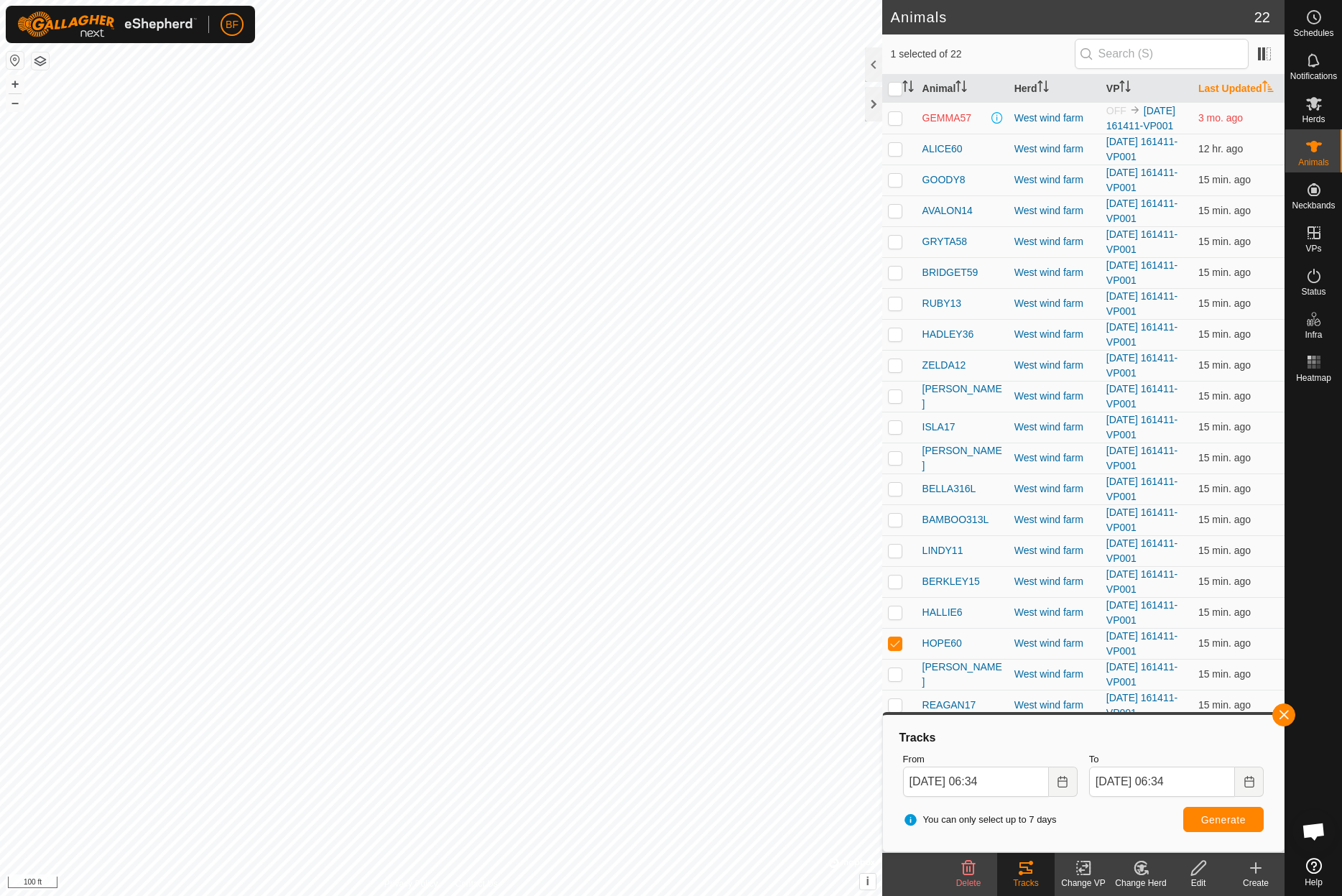
drag, startPoint x: 1285, startPoint y: 710, endPoint x: 1271, endPoint y: 721, distance: 17.8
click at [1285, 710] on button "button" at bounding box center [1284, 715] width 23 height 23
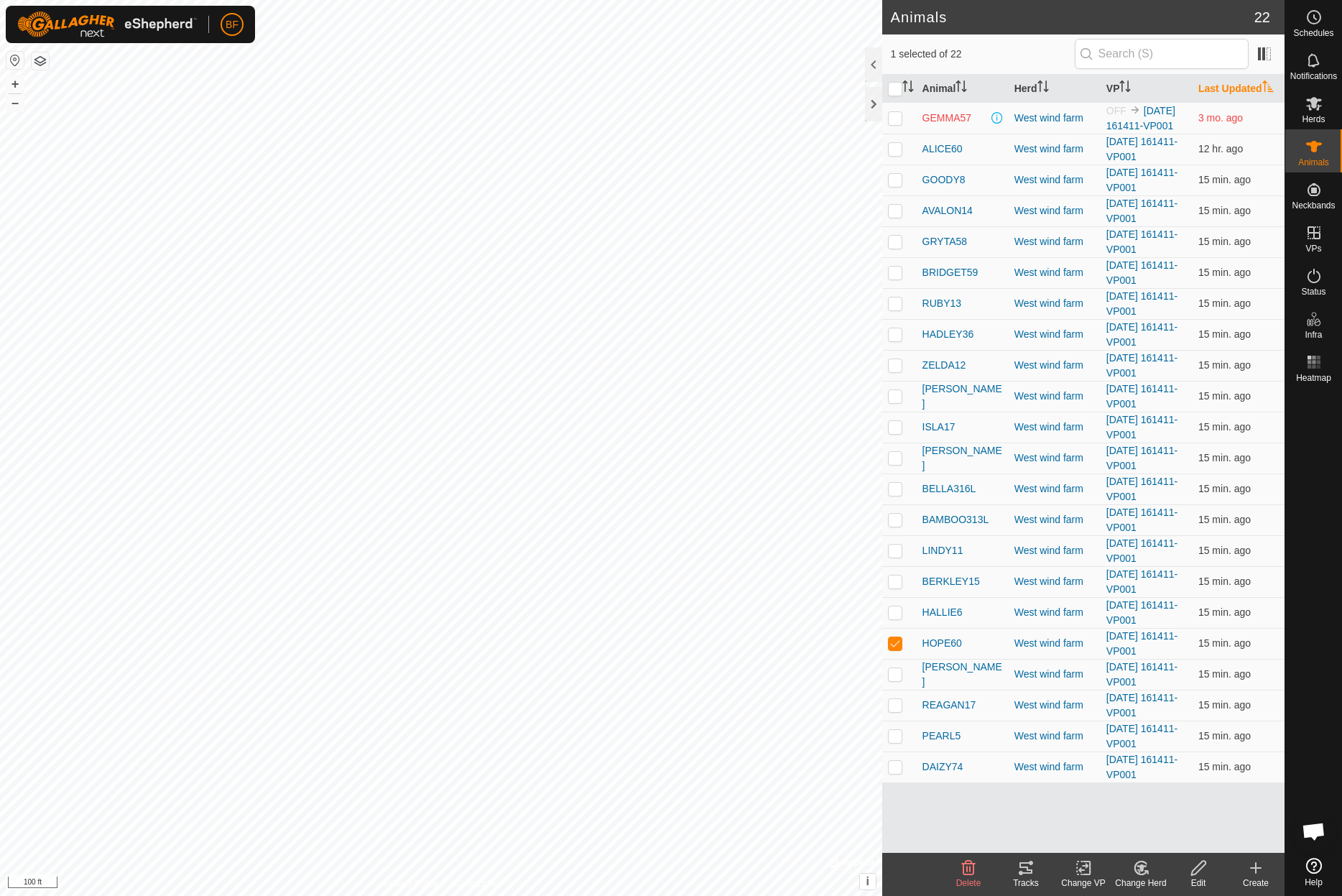
click at [1027, 872] on icon at bounding box center [1026, 868] width 17 height 17
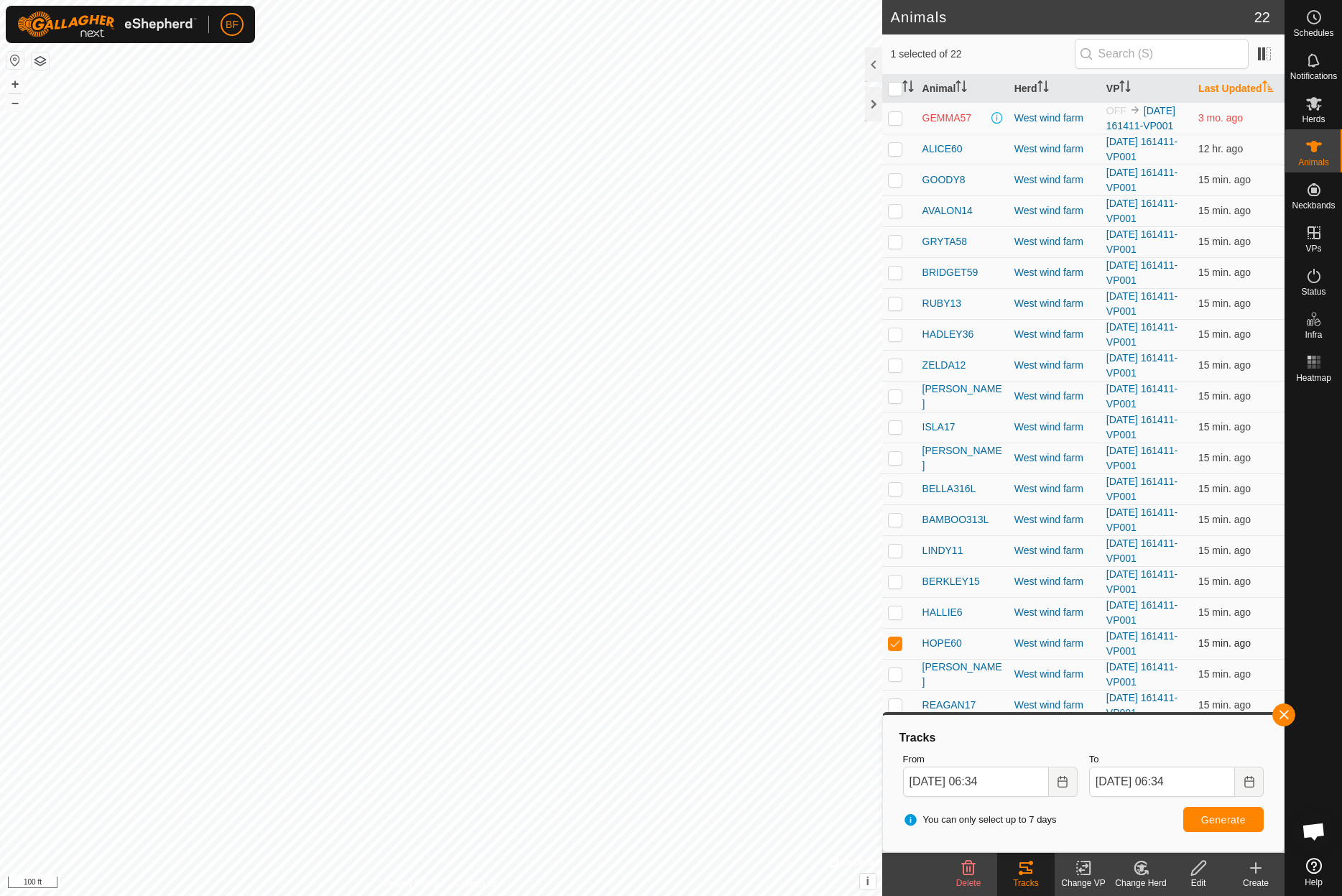
click at [894, 645] on p-checkbox at bounding box center [895, 643] width 14 height 11
checkbox input "false"
click at [900, 669] on p-checkbox at bounding box center [895, 673] width 14 height 11
click at [1278, 714] on button "button" at bounding box center [1284, 715] width 23 height 23
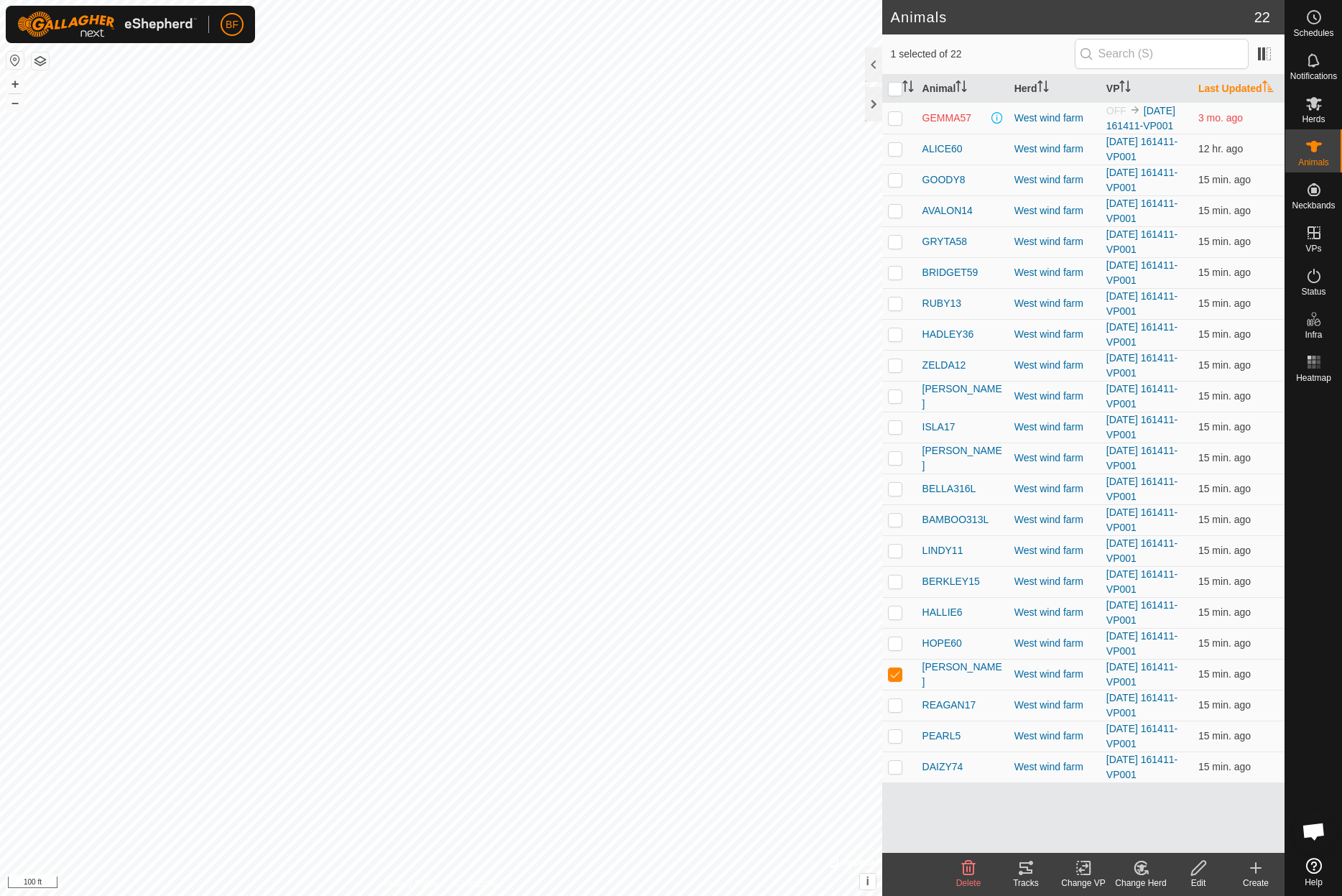
click at [1035, 870] on tracks-svg-icon at bounding box center [1026, 868] width 57 height 17
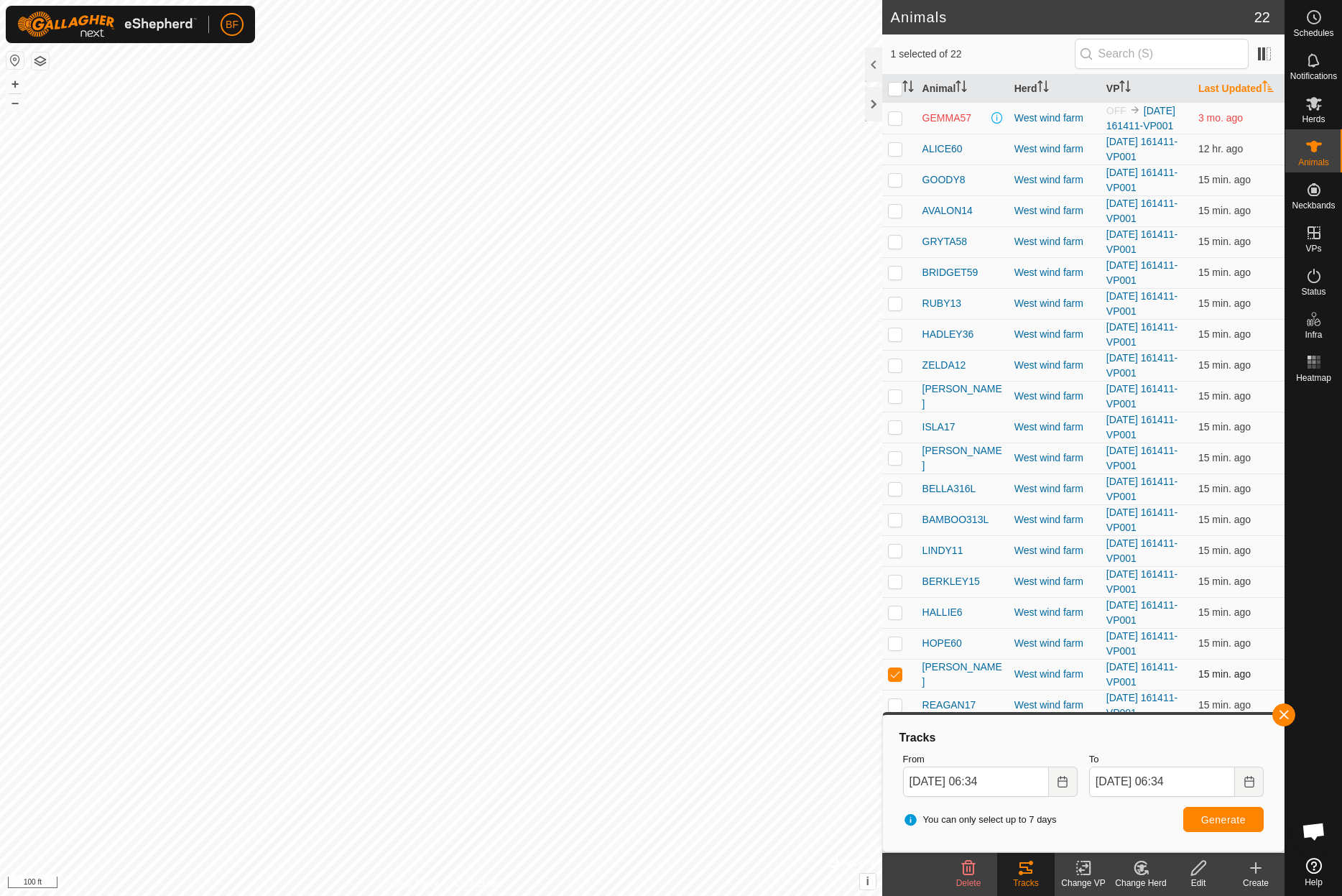
click at [895, 674] on p-checkbox at bounding box center [895, 673] width 14 height 11
checkbox input "false"
drag, startPoint x: 892, startPoint y: 704, endPoint x: 910, endPoint y: 700, distance: 18.4
click at [896, 702] on p-checkbox at bounding box center [895, 704] width 14 height 11
click at [1285, 714] on button "button" at bounding box center [1284, 715] width 23 height 23
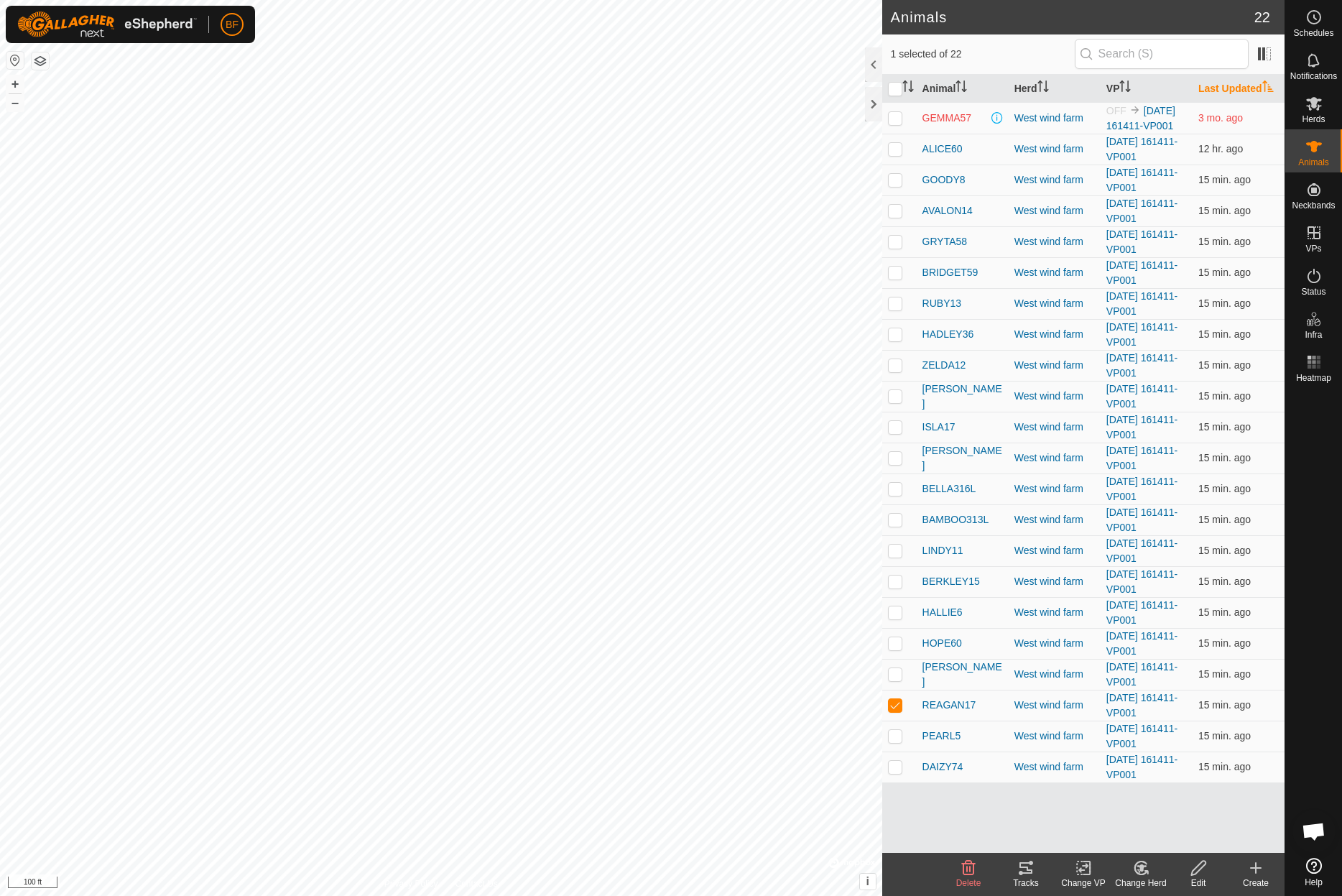
click at [1028, 866] on icon at bounding box center [1026, 868] width 17 height 17
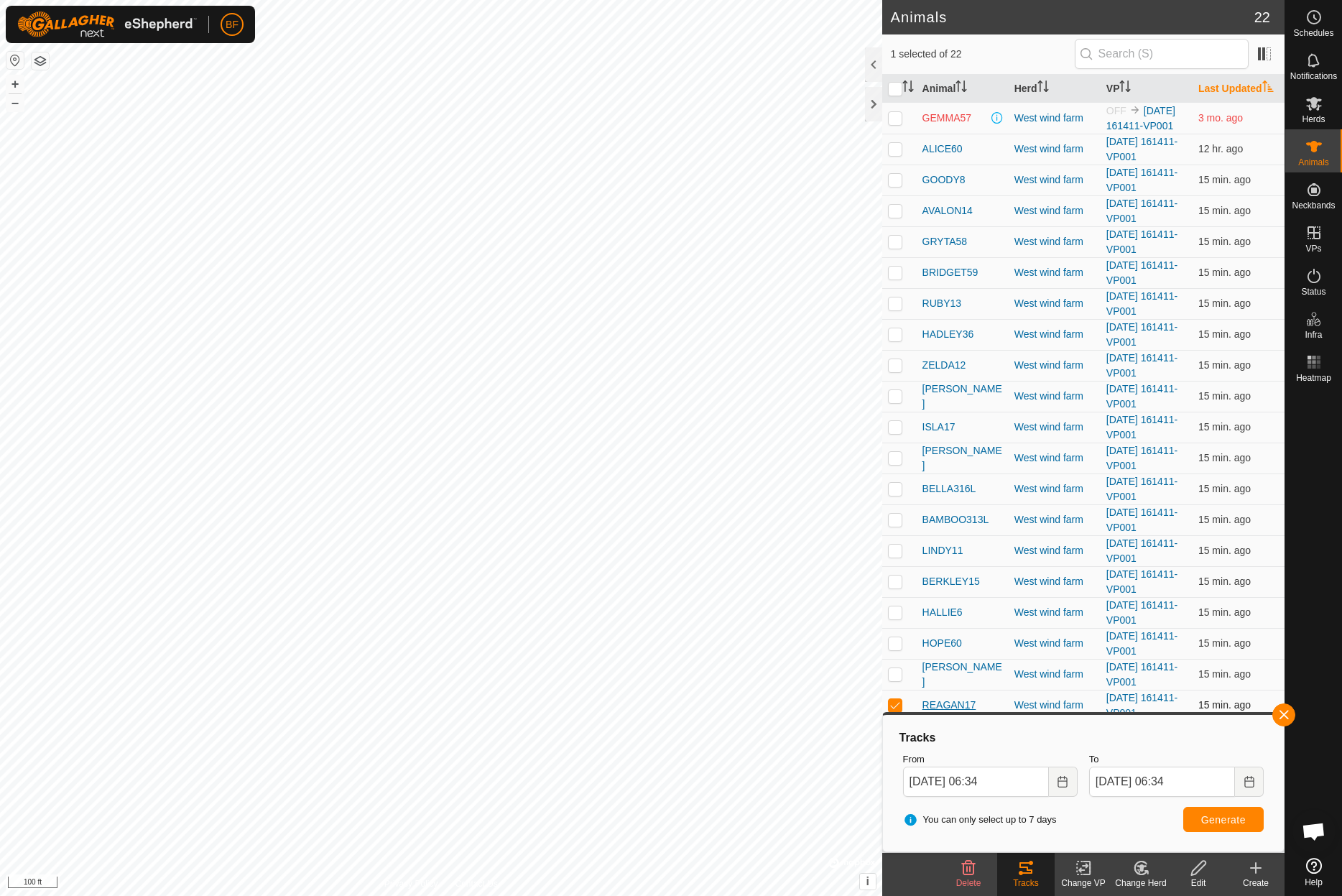
drag, startPoint x: 888, startPoint y: 704, endPoint x: 937, endPoint y: 711, distance: 49.5
click at [894, 704] on p-checkbox at bounding box center [895, 704] width 14 height 11
click at [1289, 714] on button "button" at bounding box center [1284, 715] width 23 height 23
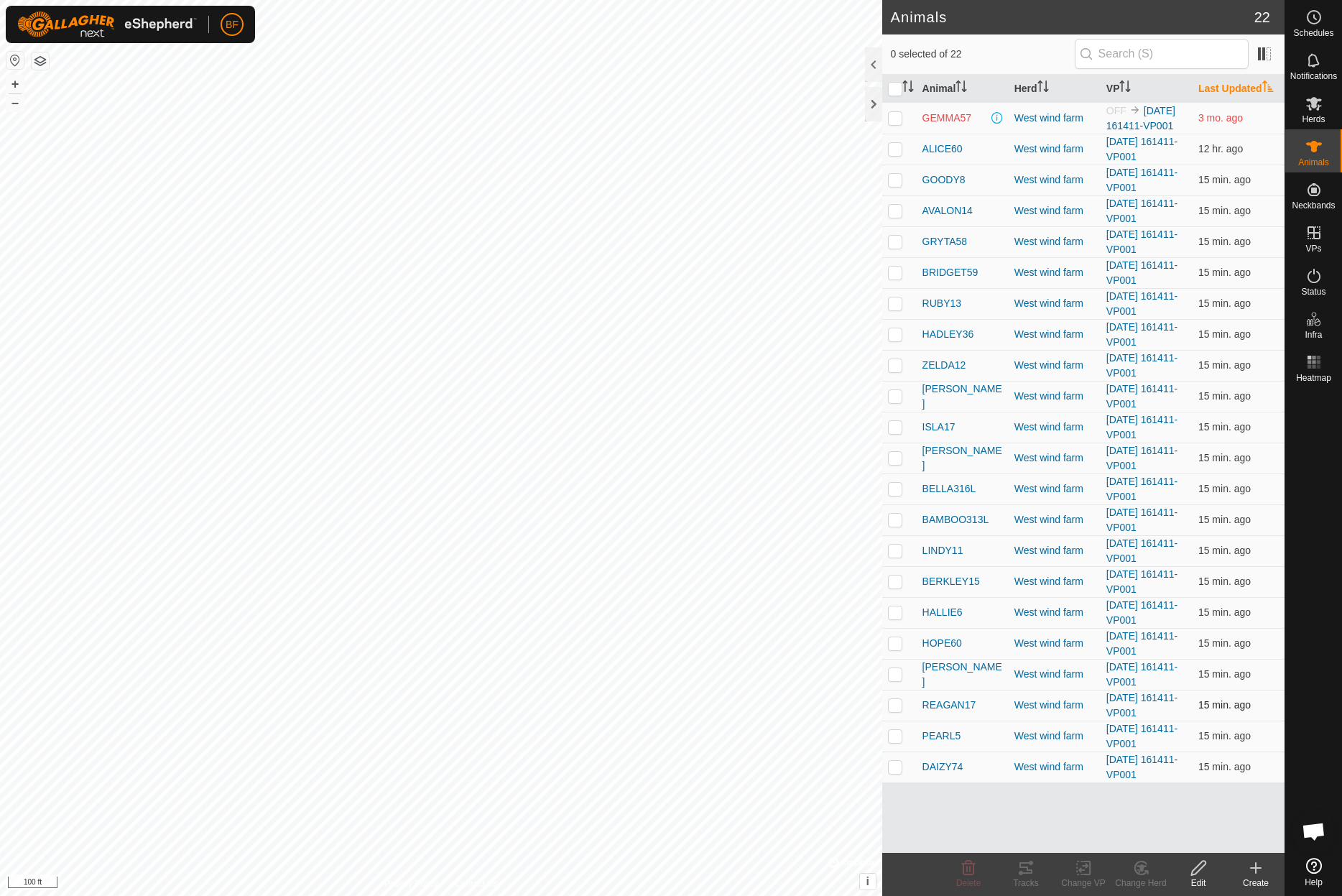
click at [896, 704] on p-checkbox at bounding box center [895, 704] width 14 height 11
click at [1028, 874] on icon at bounding box center [1026, 868] width 17 height 17
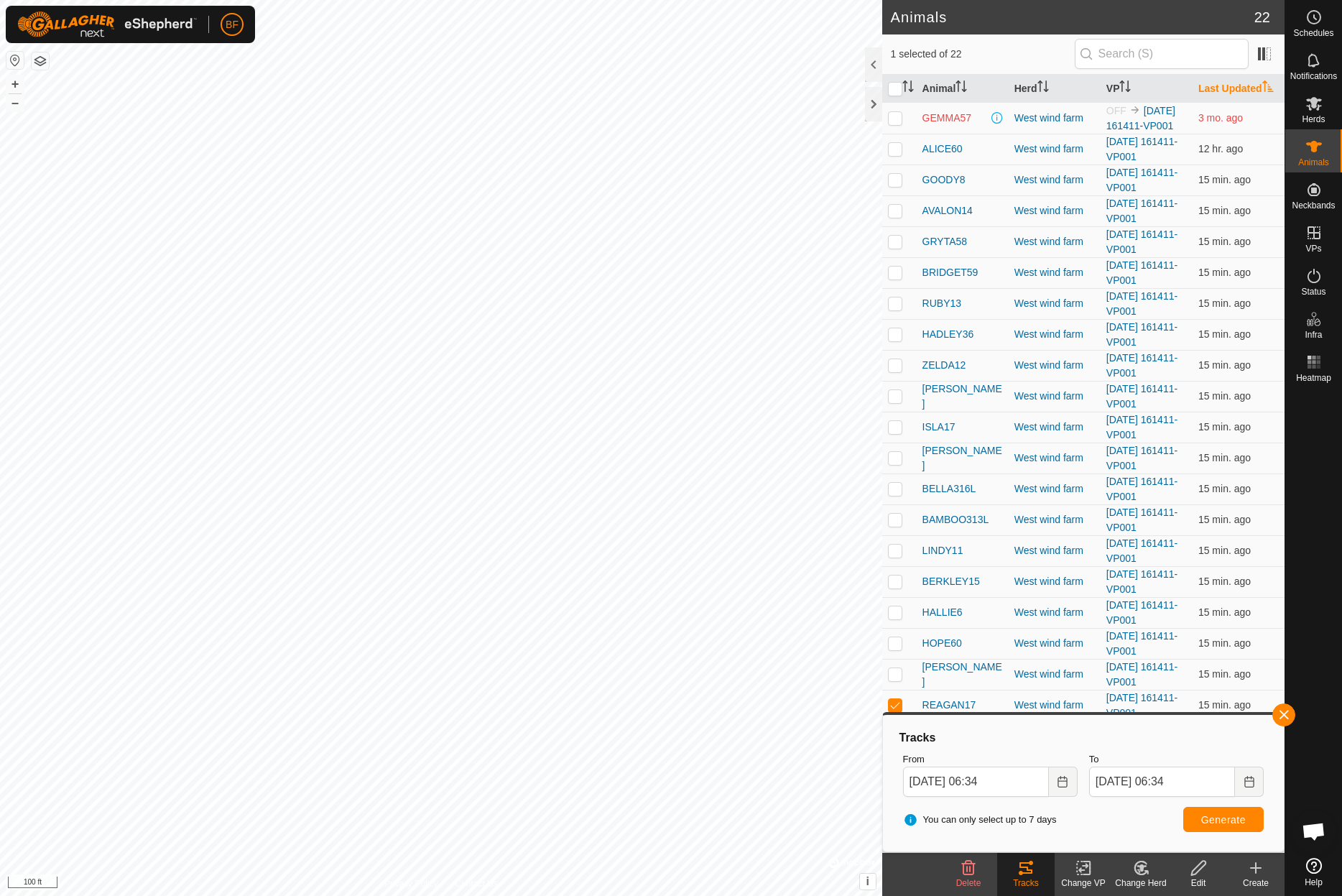
drag, startPoint x: 1285, startPoint y: 714, endPoint x: 1255, endPoint y: 721, distance: 30.8
click at [1285, 713] on button "button" at bounding box center [1284, 715] width 23 height 23
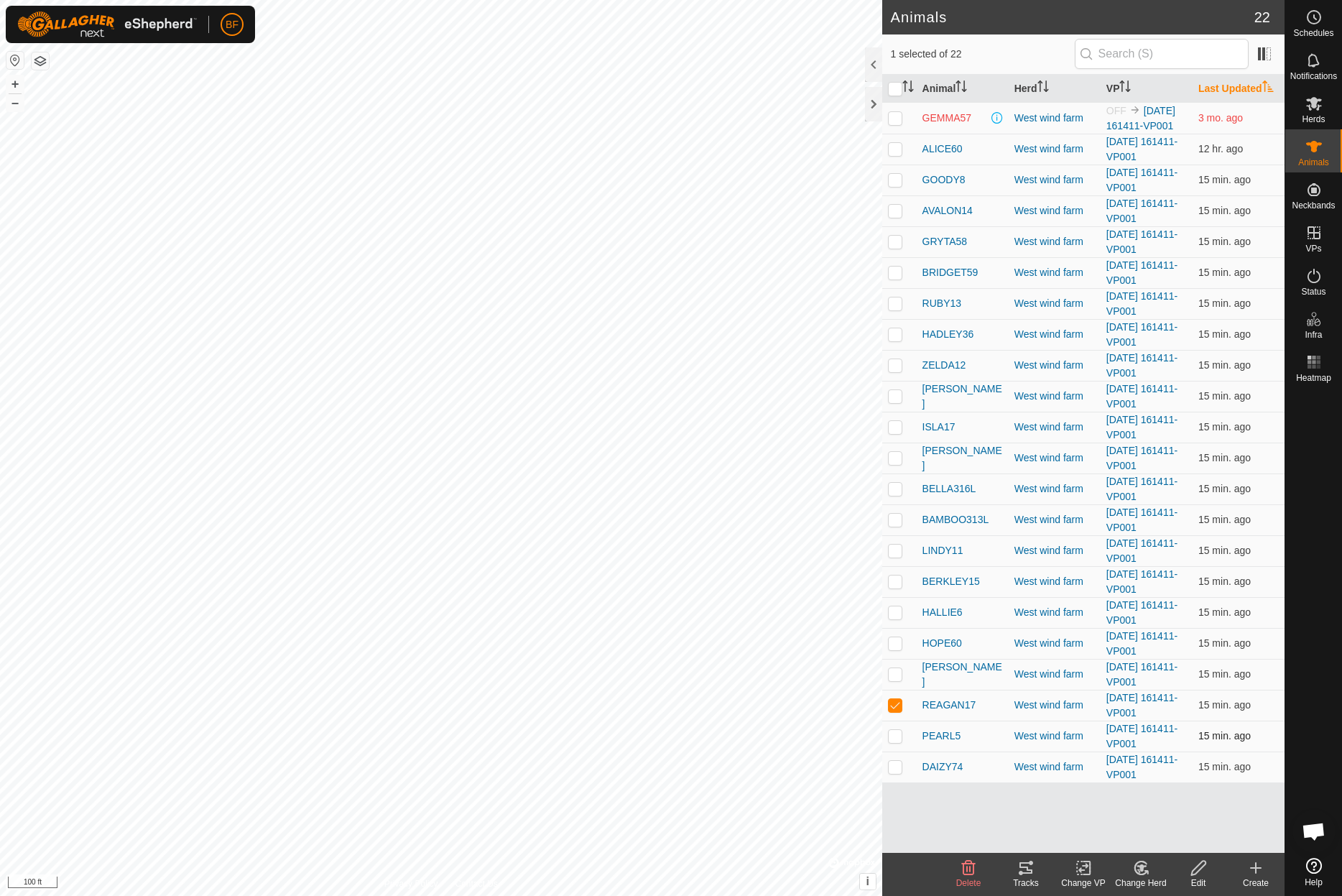
drag, startPoint x: 894, startPoint y: 700, endPoint x: 894, endPoint y: 738, distance: 38.0
click at [894, 701] on p-checkbox at bounding box center [895, 704] width 14 height 11
checkbox input "false"
drag, startPoint x: 896, startPoint y: 734, endPoint x: 967, endPoint y: 747, distance: 72.2
click at [896, 734] on p-checkbox at bounding box center [895, 735] width 14 height 11
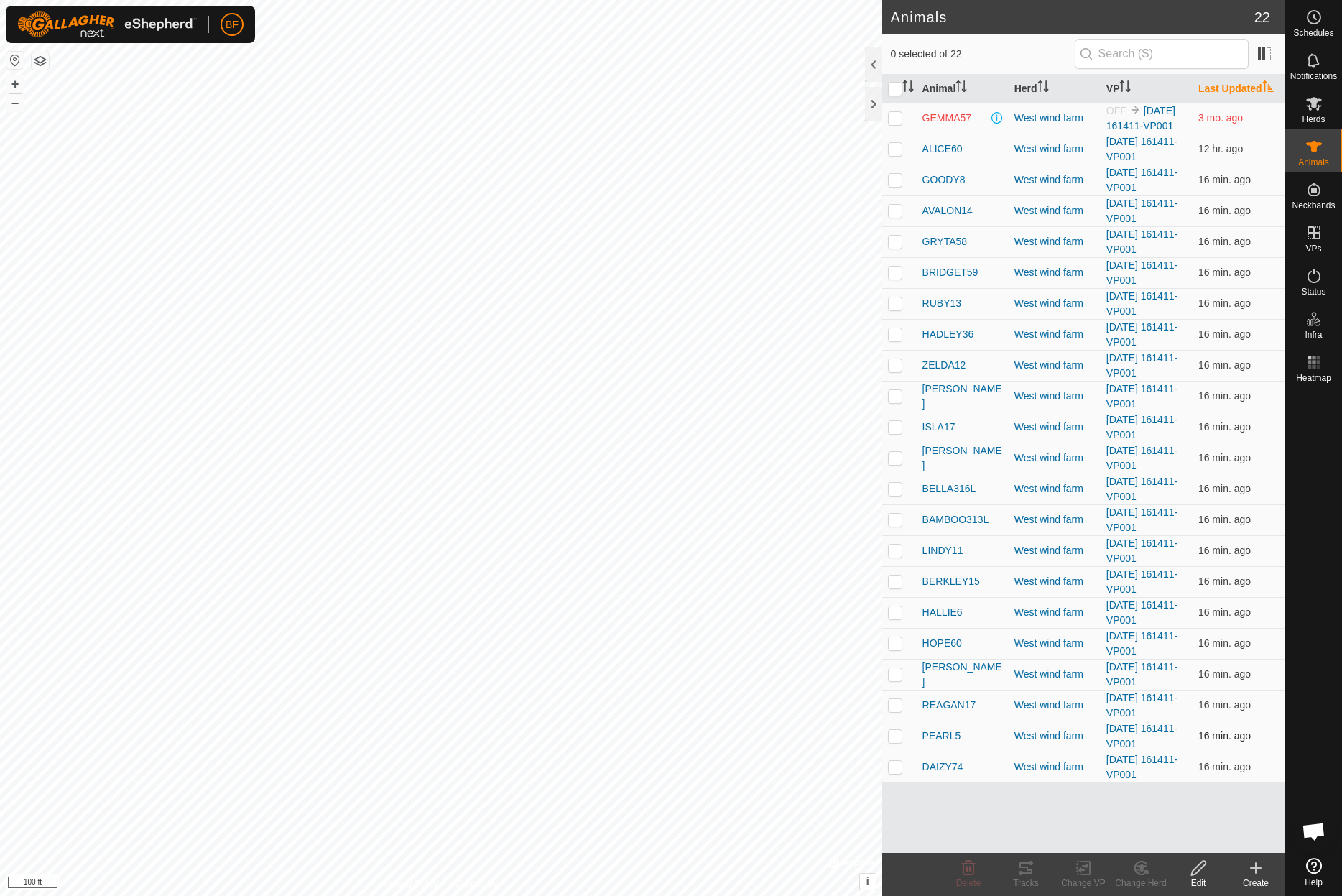
checkbox input "true"
click at [1028, 874] on icon at bounding box center [1026, 868] width 17 height 17
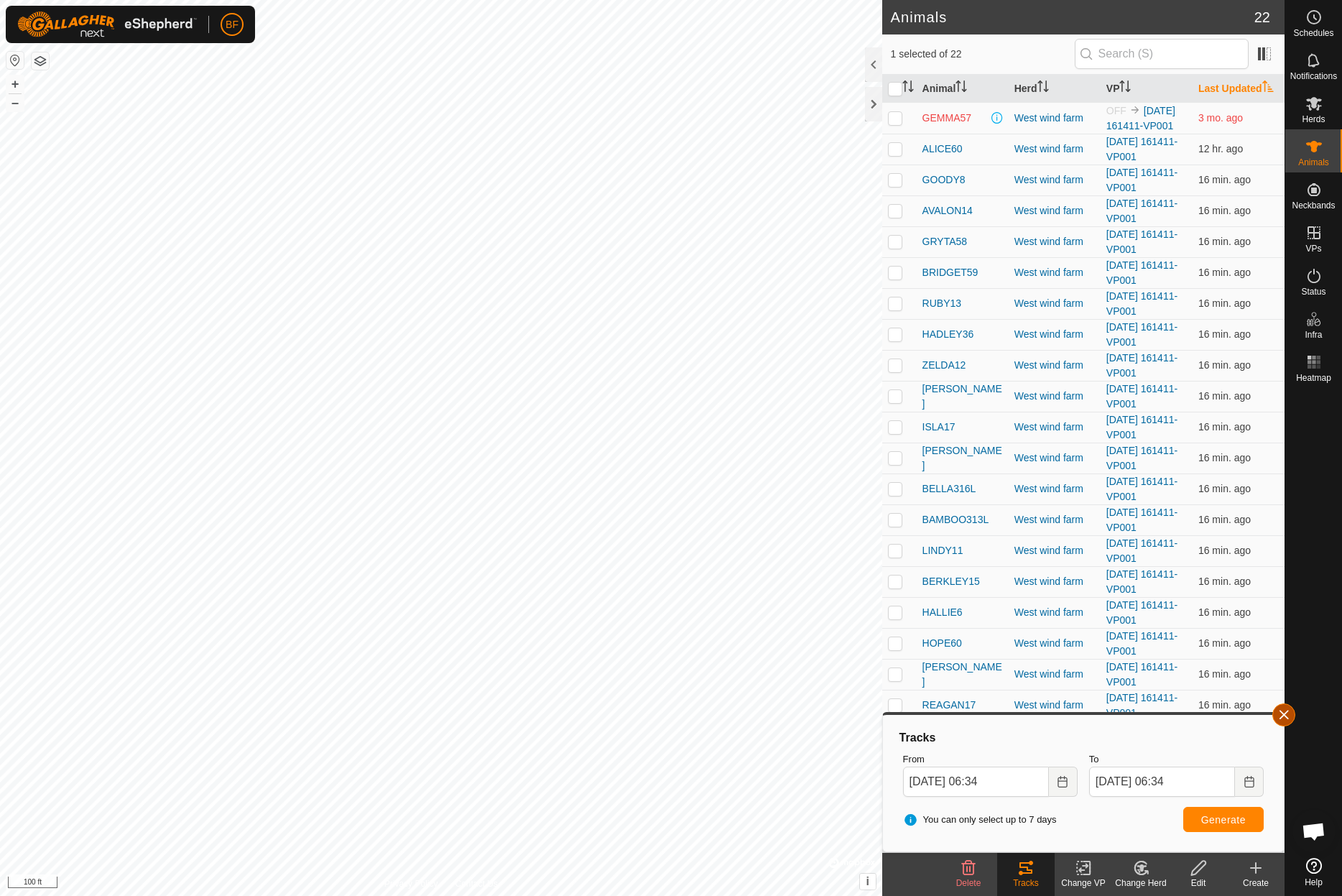
click at [1281, 708] on button "button" at bounding box center [1284, 715] width 23 height 23
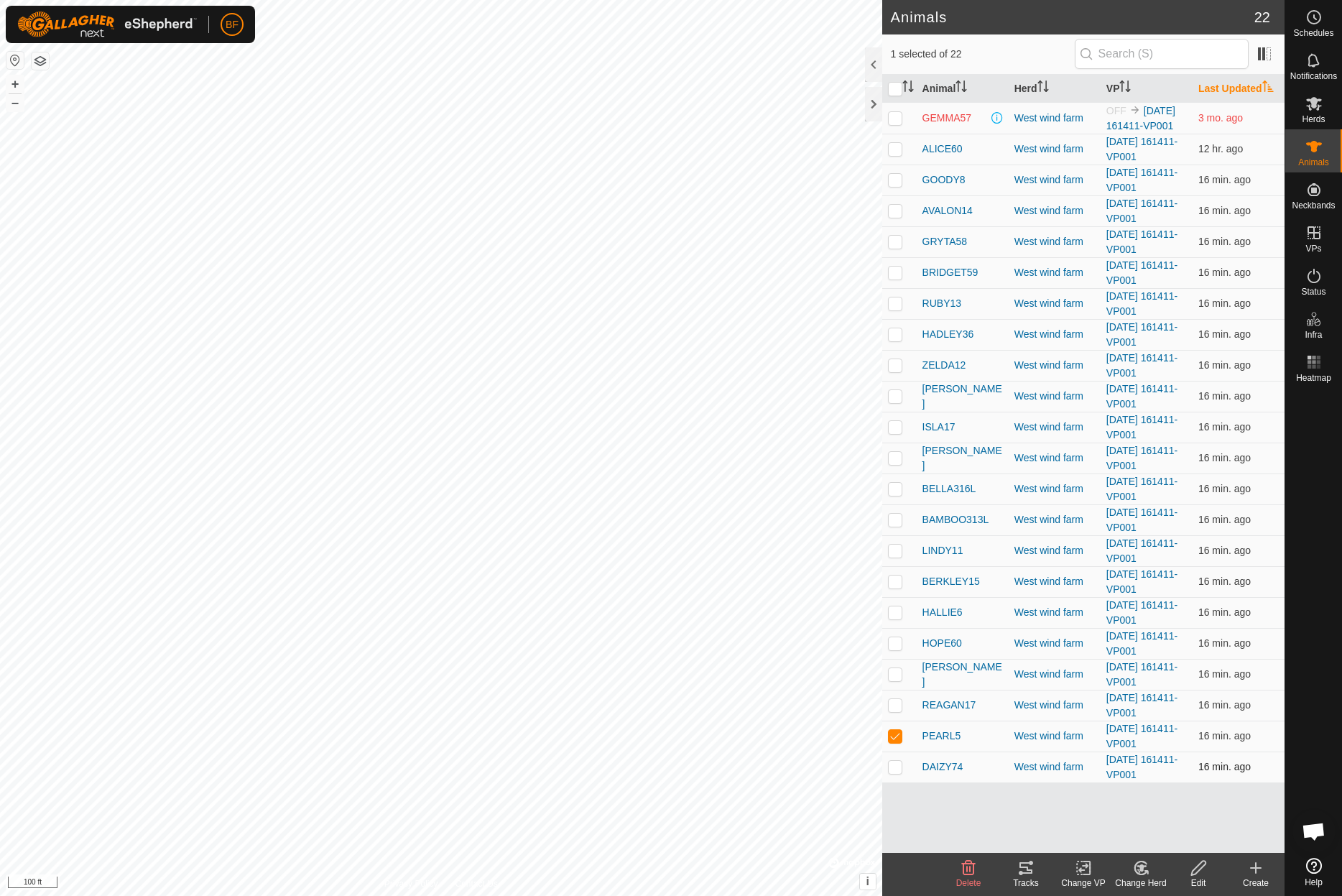
click at [894, 767] on p-checkbox at bounding box center [895, 766] width 14 height 11
checkbox input "true"
click at [1278, 103] on span at bounding box center [1281, 89] width 6 height 28
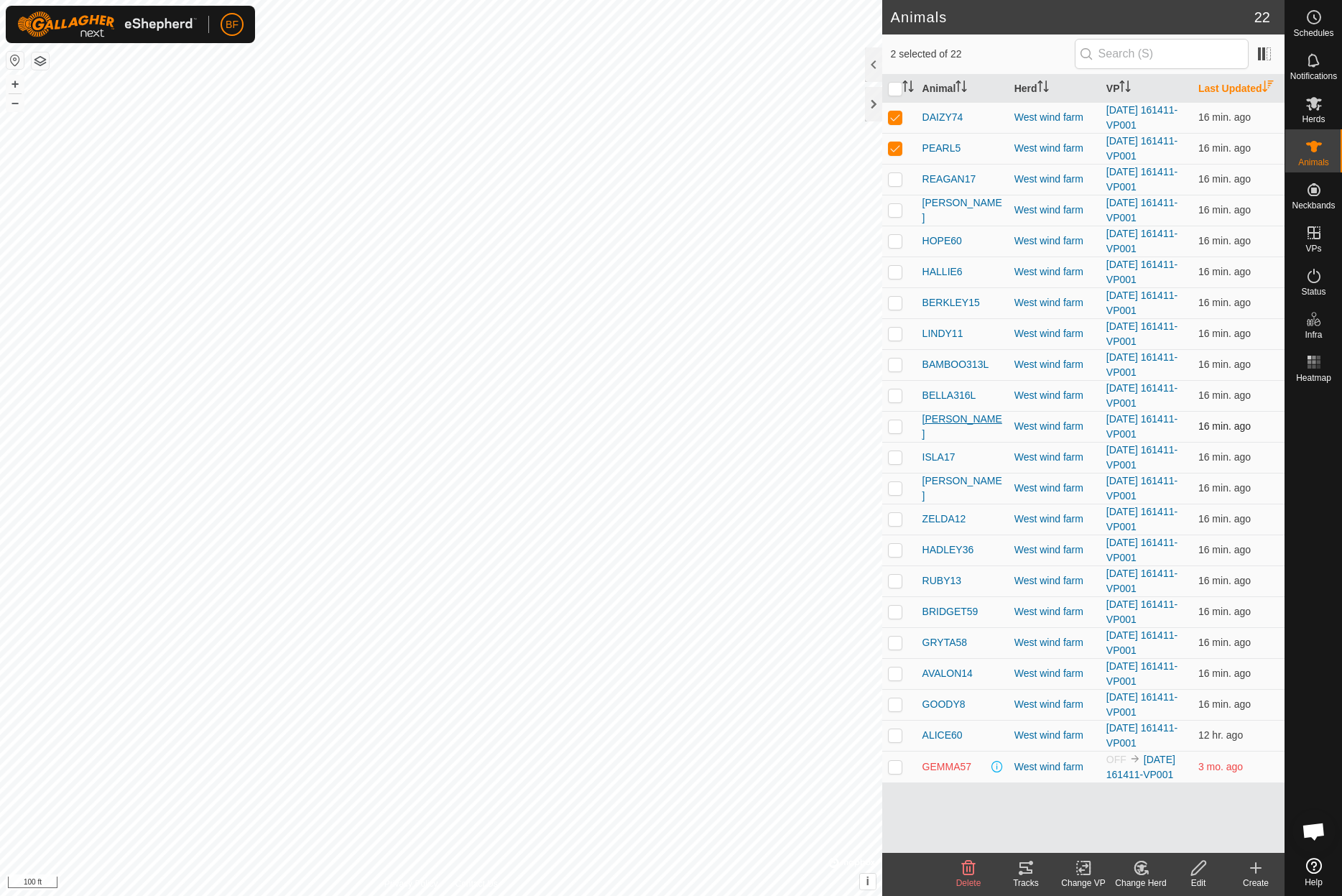
click at [929, 423] on span "[PERSON_NAME]" at bounding box center [962, 427] width 80 height 30
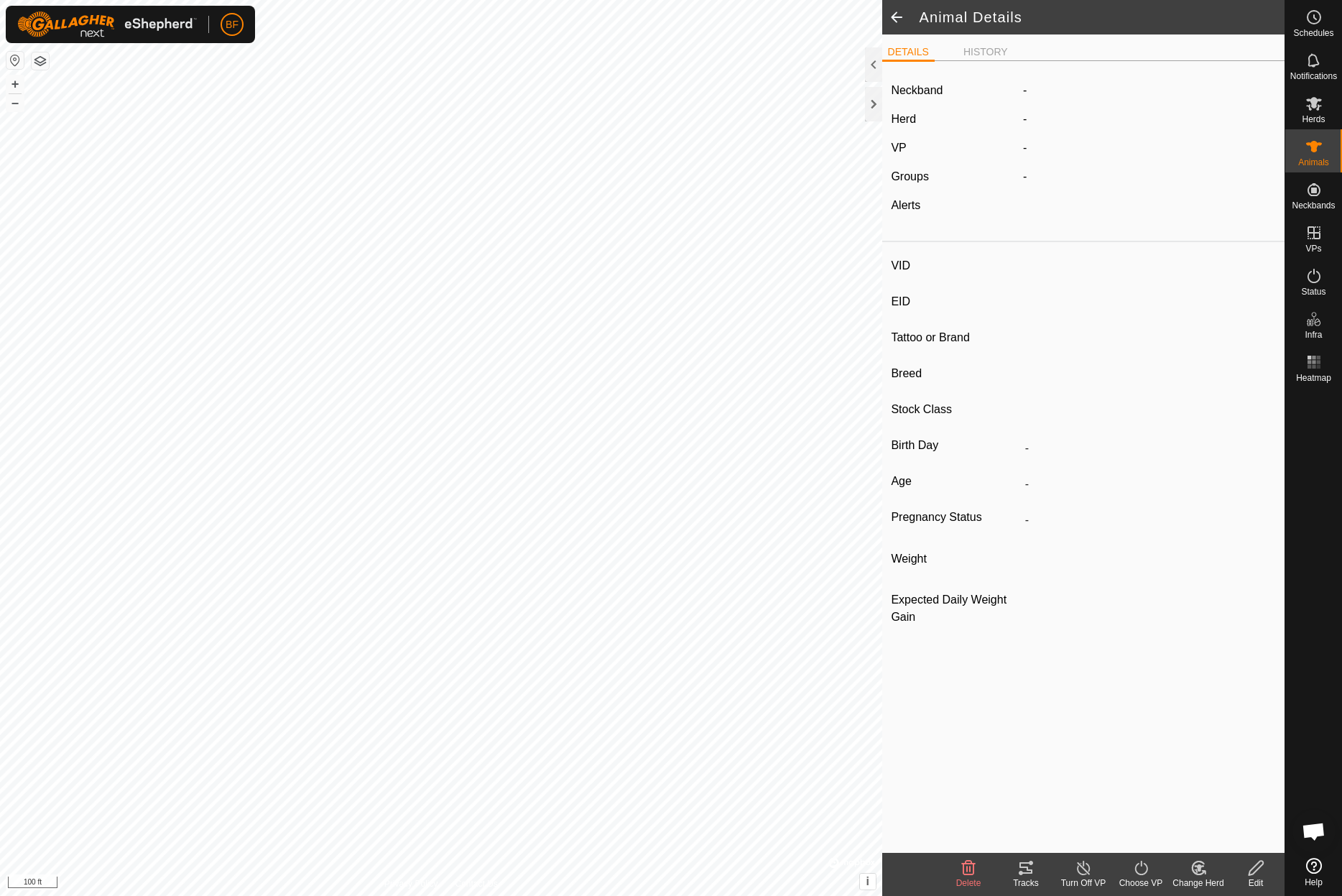
type input "[PERSON_NAME]"
type input "840003228557279"
type input "-"
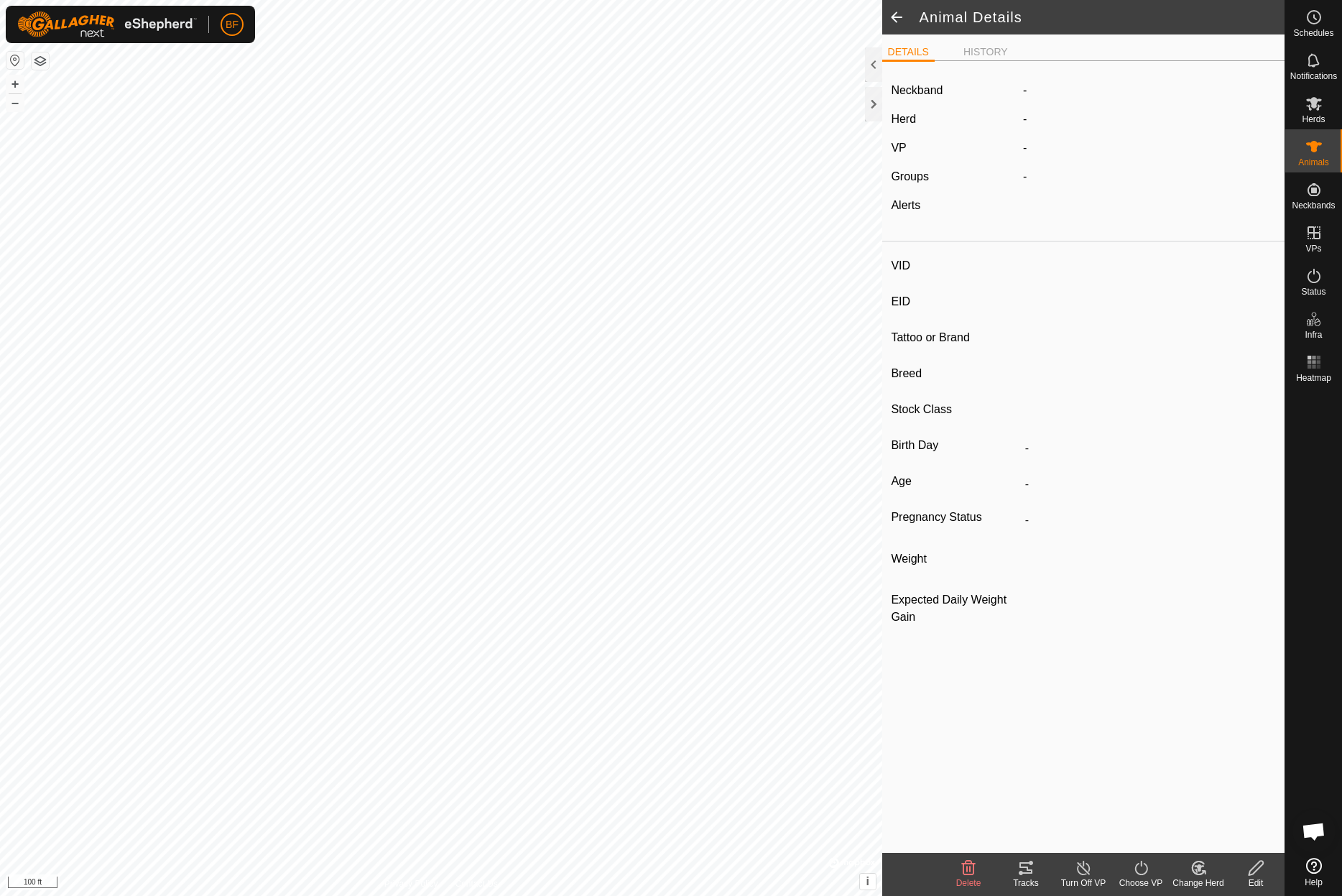
type input "-"
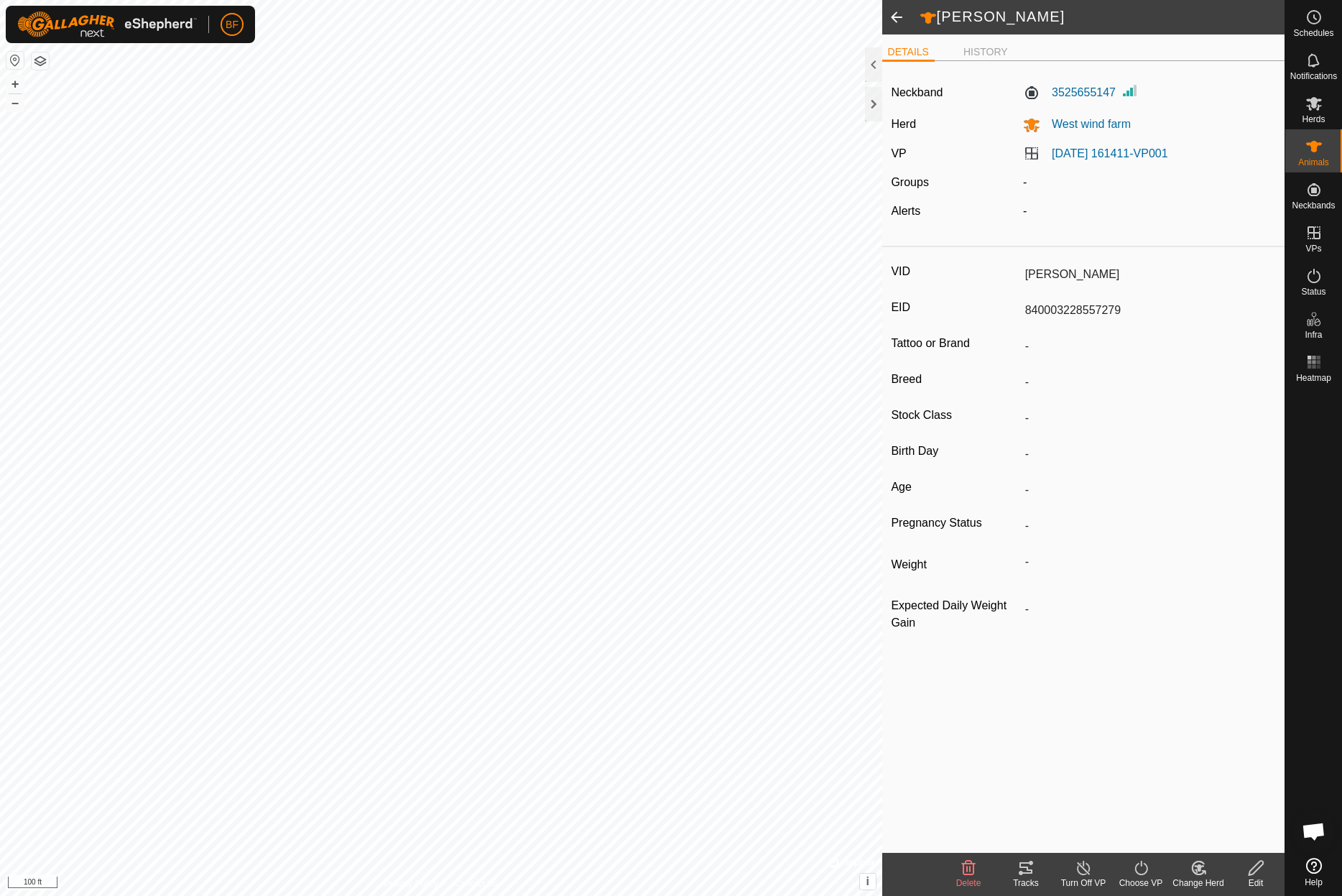
click at [1245, 351] on input "-" at bounding box center [1147, 347] width 256 height 24
click at [1313, 159] on span "Animals" at bounding box center [1313, 162] width 30 height 9
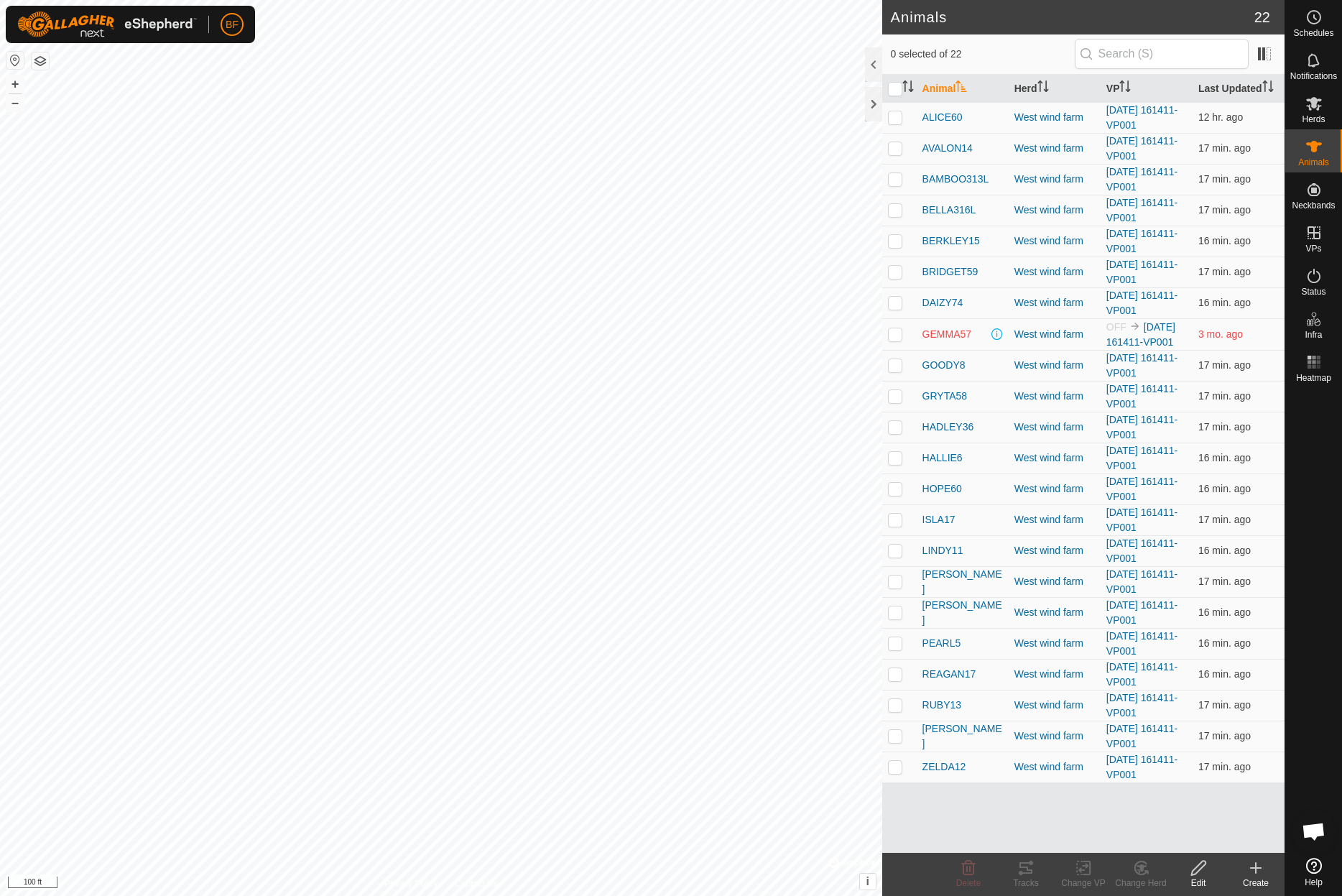
click at [1315, 151] on icon at bounding box center [1314, 146] width 16 height 11
click at [894, 736] on p-checkbox at bounding box center [895, 735] width 14 height 11
click at [1022, 871] on icon at bounding box center [1026, 868] width 17 height 17
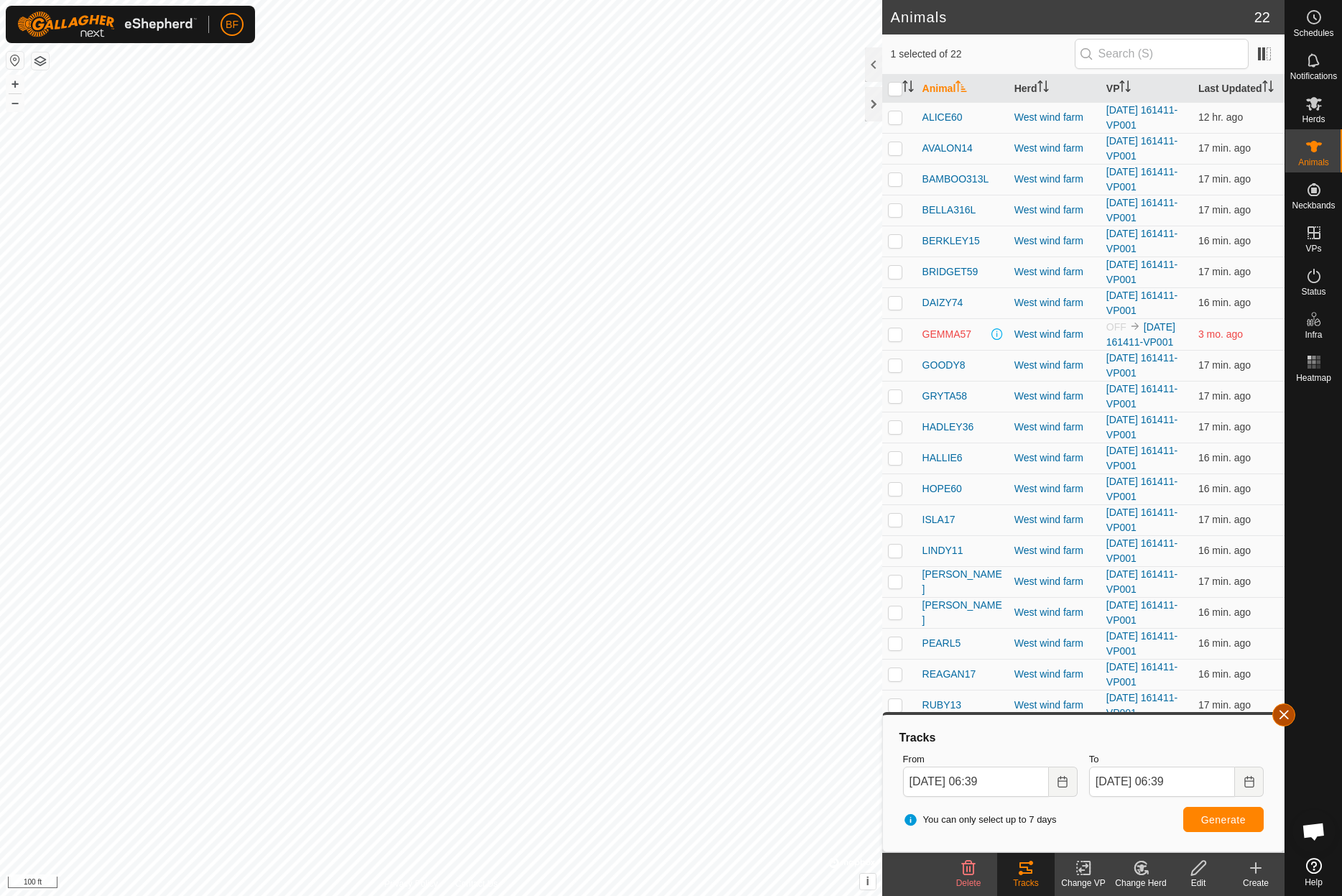
click at [1287, 714] on button "button" at bounding box center [1284, 715] width 23 height 23
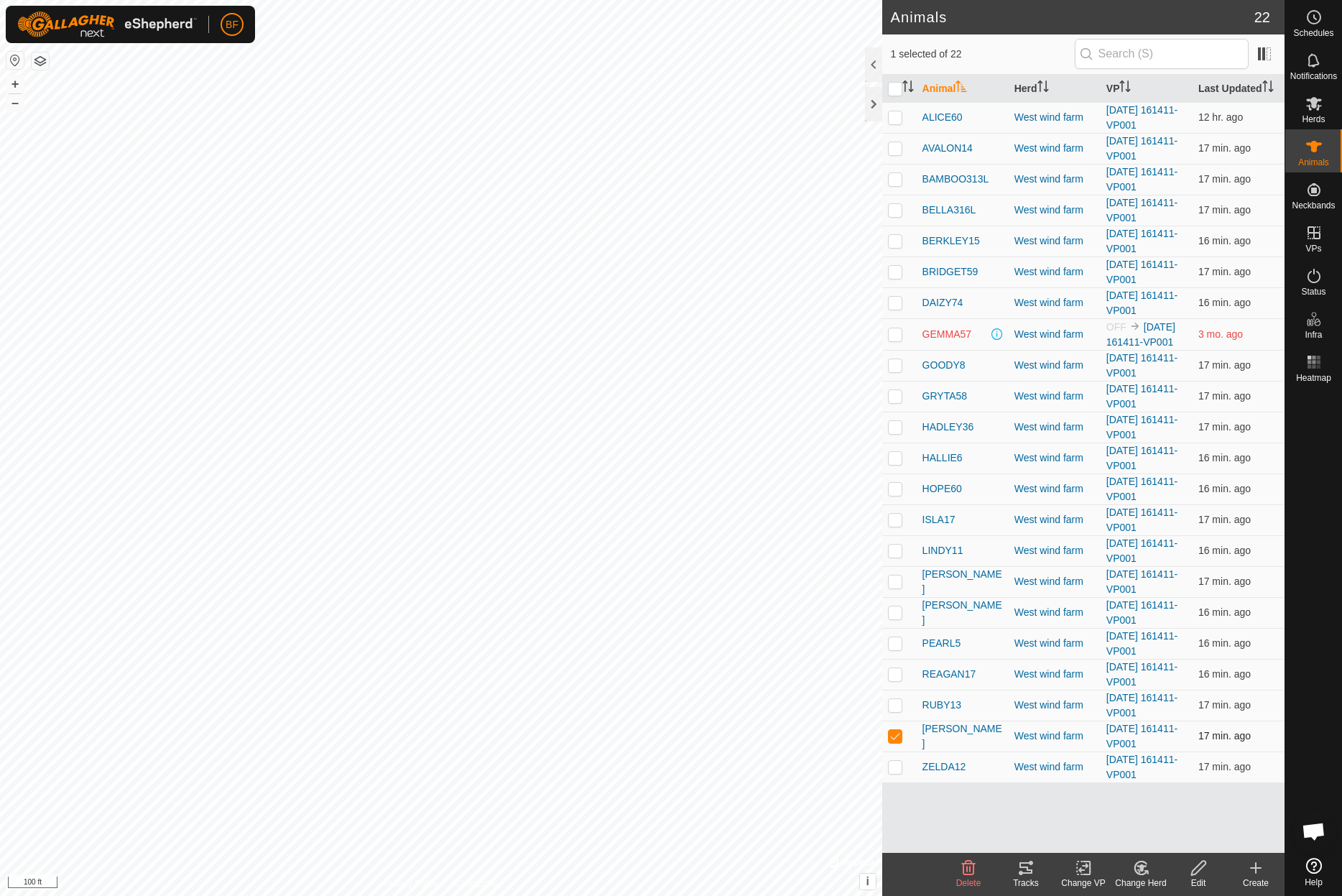
click at [894, 734] on p-checkbox at bounding box center [895, 735] width 14 height 11
checkbox input "false"
drag, startPoint x: 894, startPoint y: 765, endPoint x: 904, endPoint y: 778, distance: 16.4
click at [894, 765] on p-checkbox at bounding box center [895, 766] width 14 height 11
checkbox input "true"
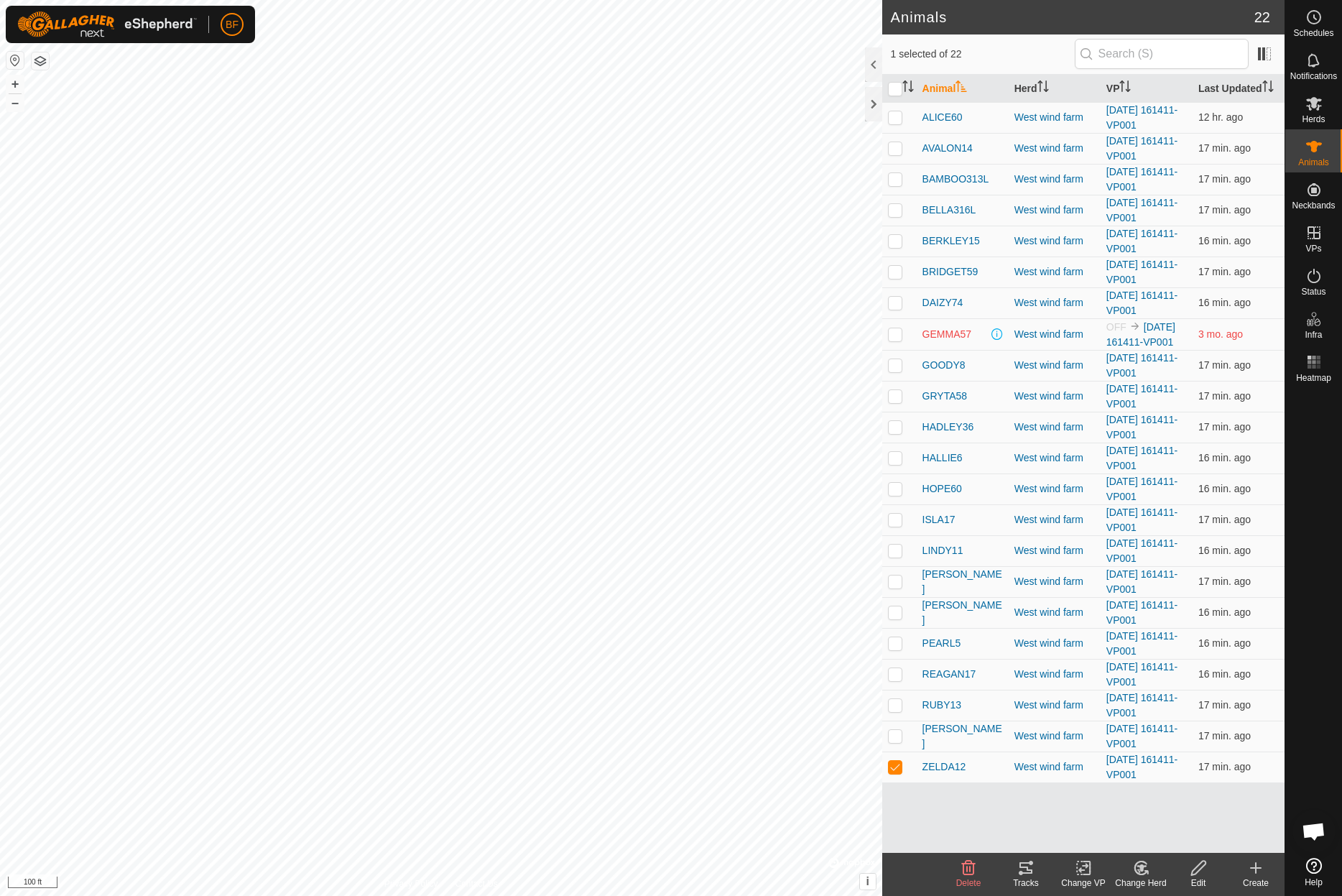
click at [1015, 872] on tracks-svg-icon at bounding box center [1026, 868] width 57 height 17
